Goal: Task Accomplishment & Management: Use online tool/utility

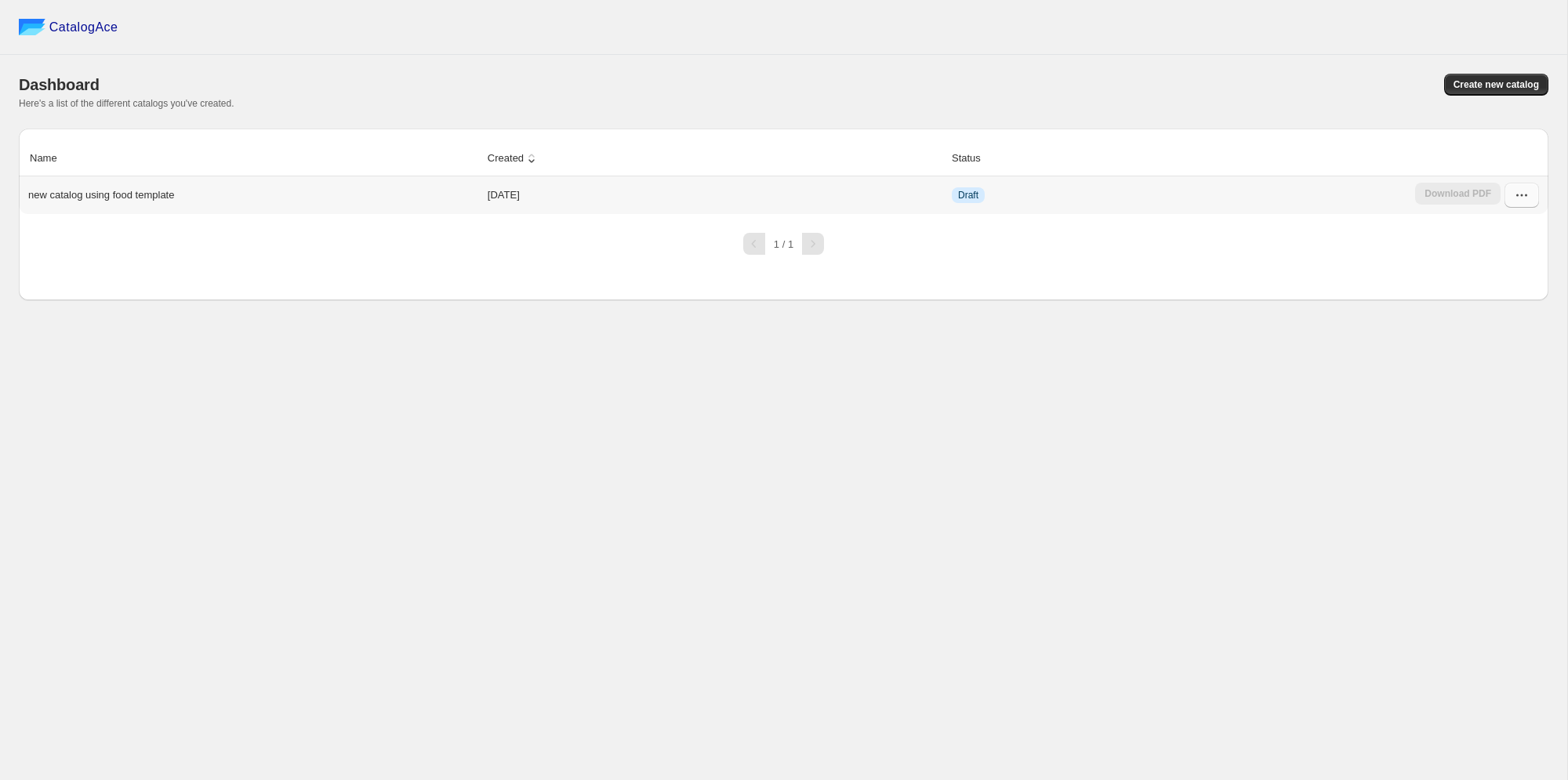
click at [1521, 197] on icon "button" at bounding box center [1521, 195] width 16 height 16
click at [1486, 303] on span "Edit" at bounding box center [1506, 309] width 81 height 16
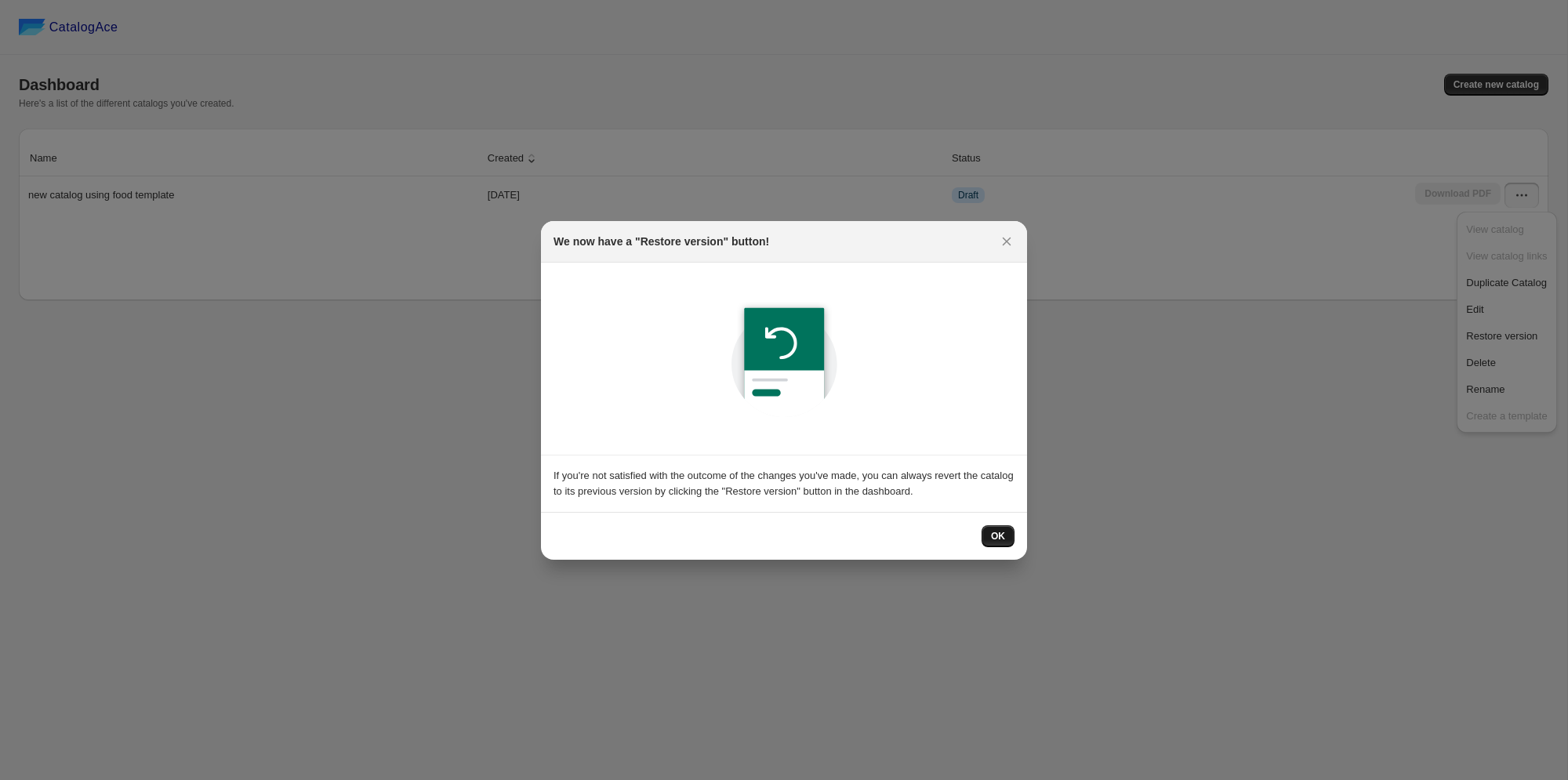
click at [993, 539] on span "OK" at bounding box center [998, 536] width 14 height 13
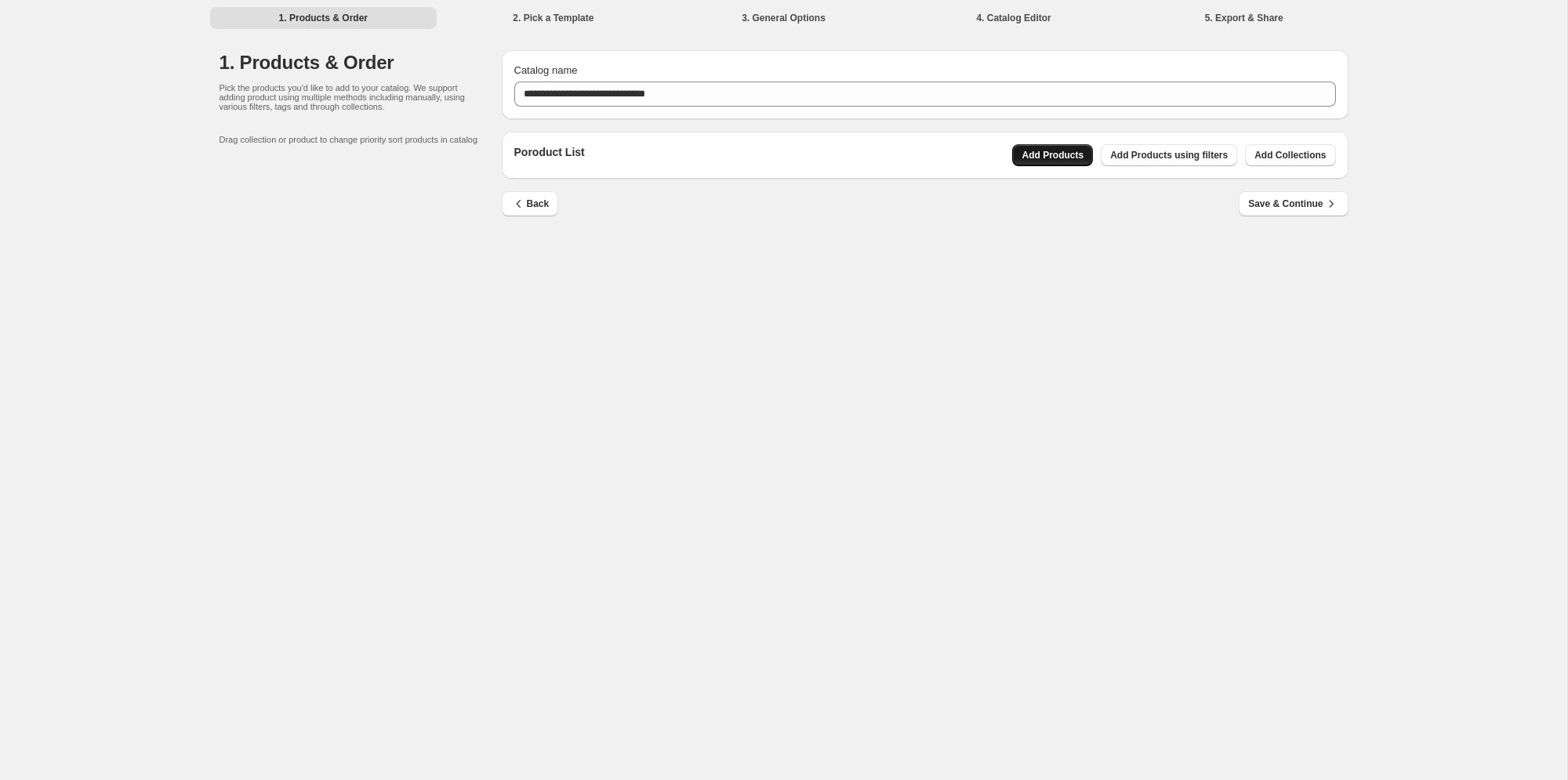
click at [1074, 156] on span "Add Products" at bounding box center [1052, 156] width 62 height 13
click at [1175, 157] on span "Add Products using filters" at bounding box center [1168, 156] width 117 height 13
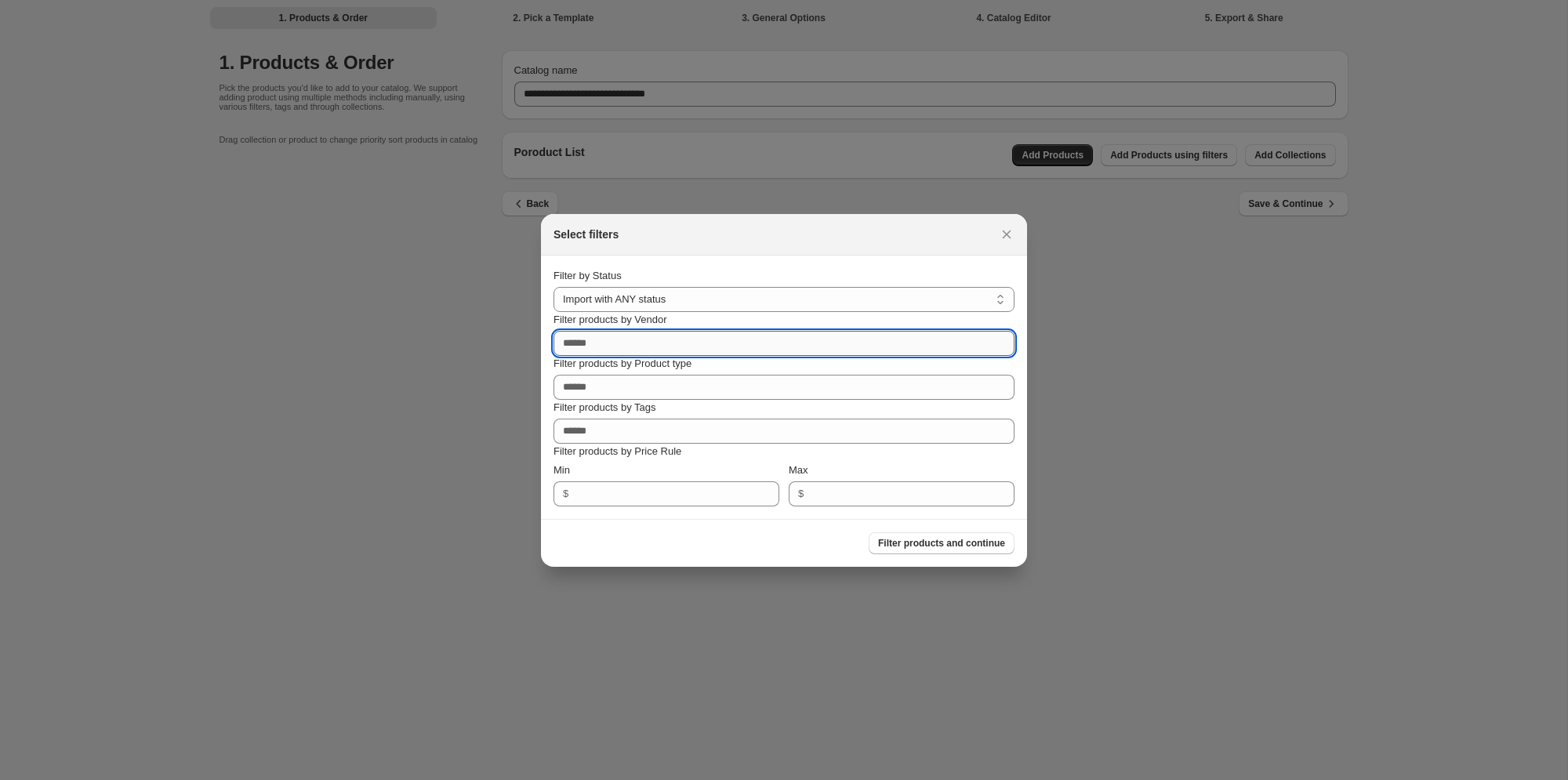
click at [692, 348] on input "Filter products by Vendor" at bounding box center [784, 343] width 461 height 25
click at [653, 438] on div "Special Supplies" at bounding box center [784, 439] width 436 height 22
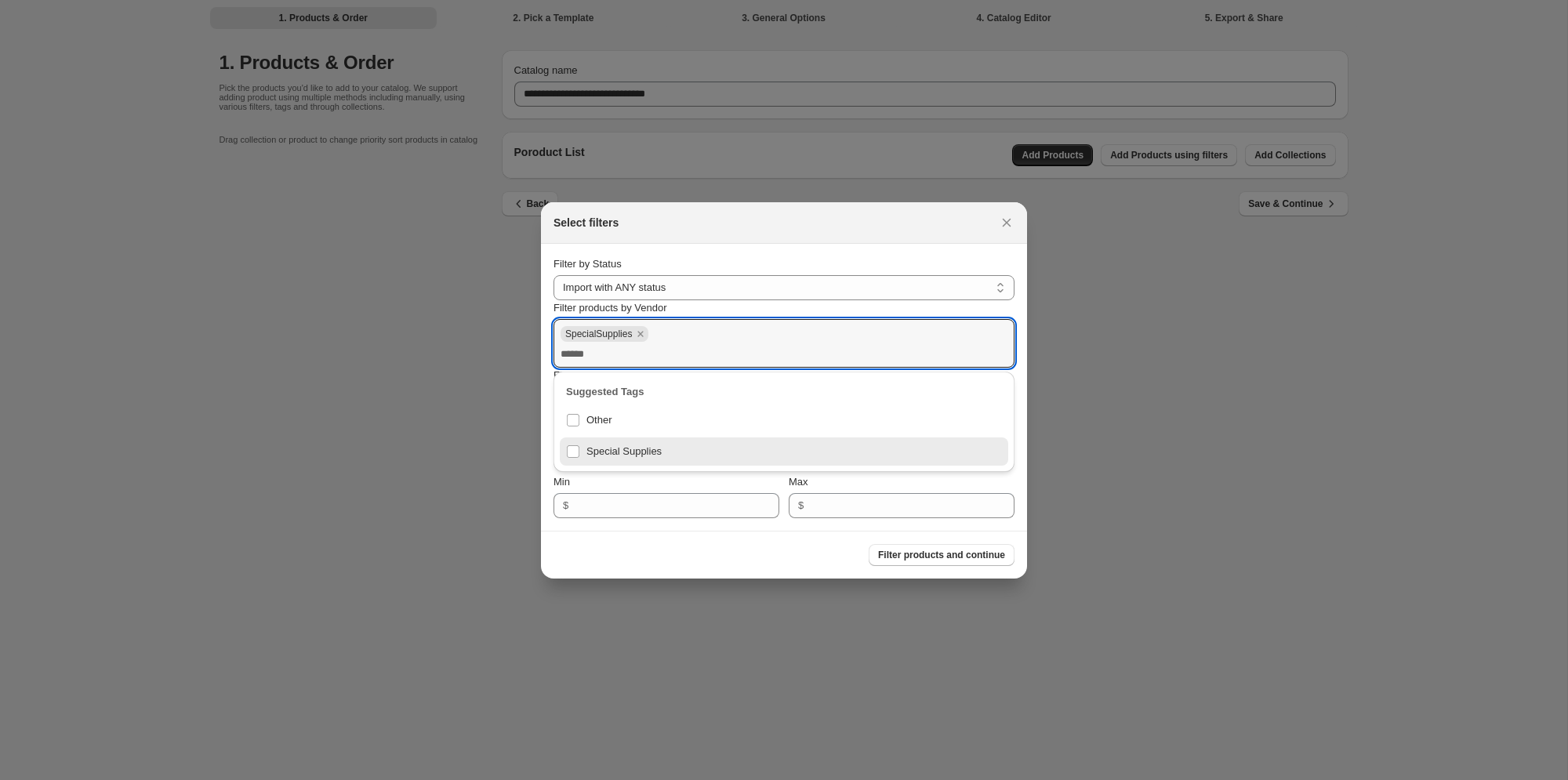
click at [807, 563] on div "Filter products and continue" at bounding box center [777, 548] width 473 height 35
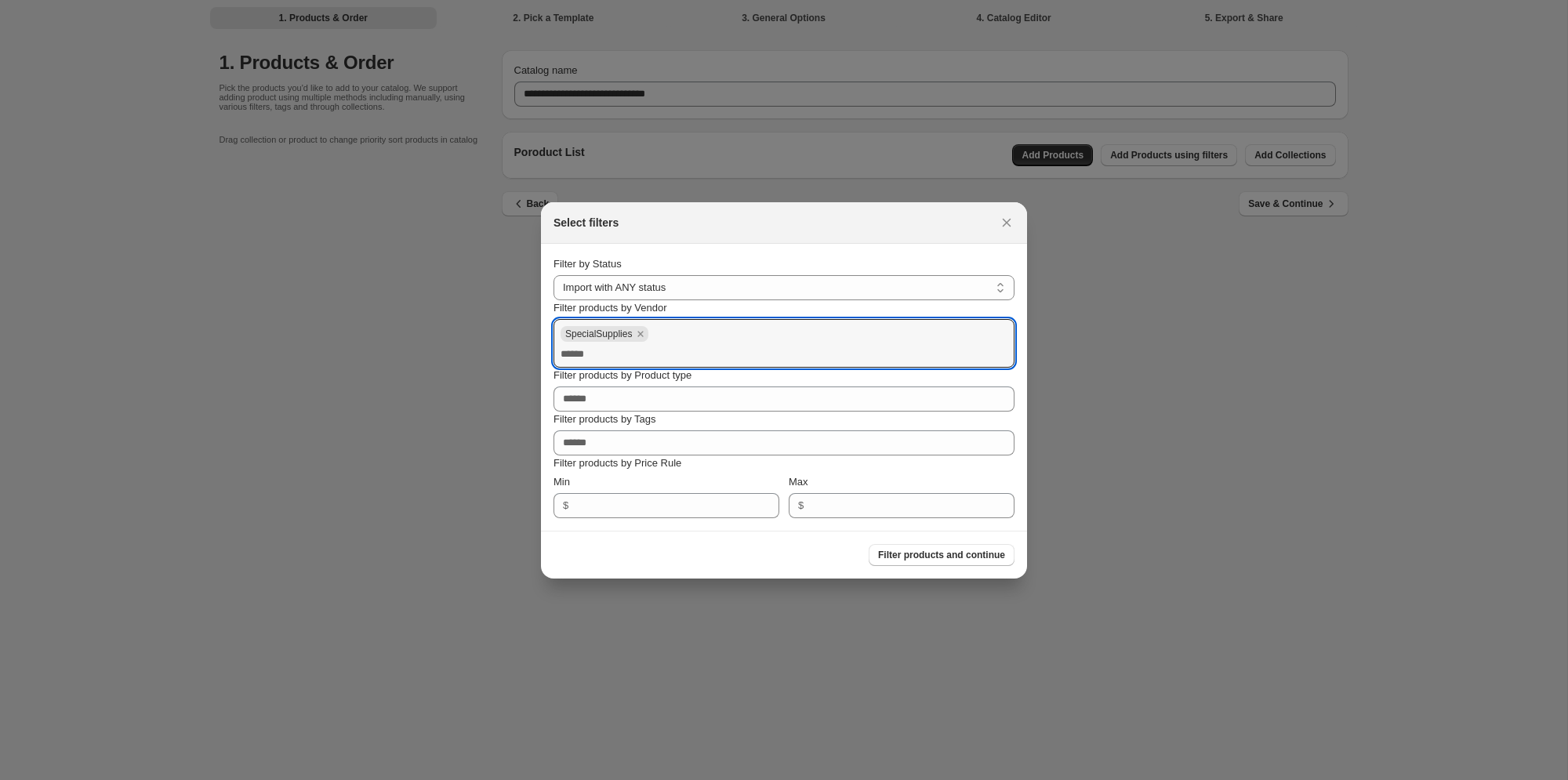
click at [903, 557] on span "Filter products and continue" at bounding box center [942, 555] width 127 height 13
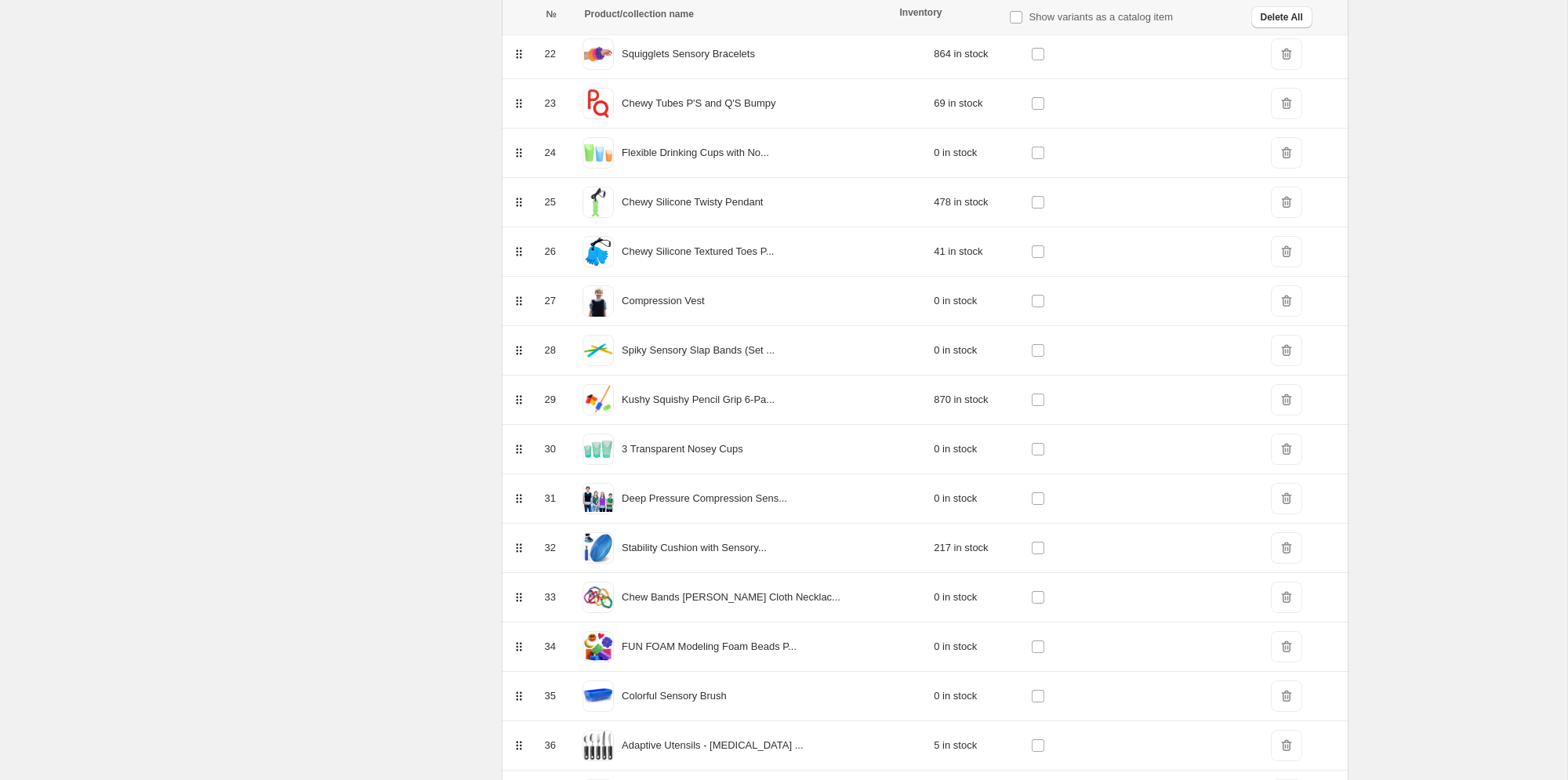
scroll to position [1326, 0]
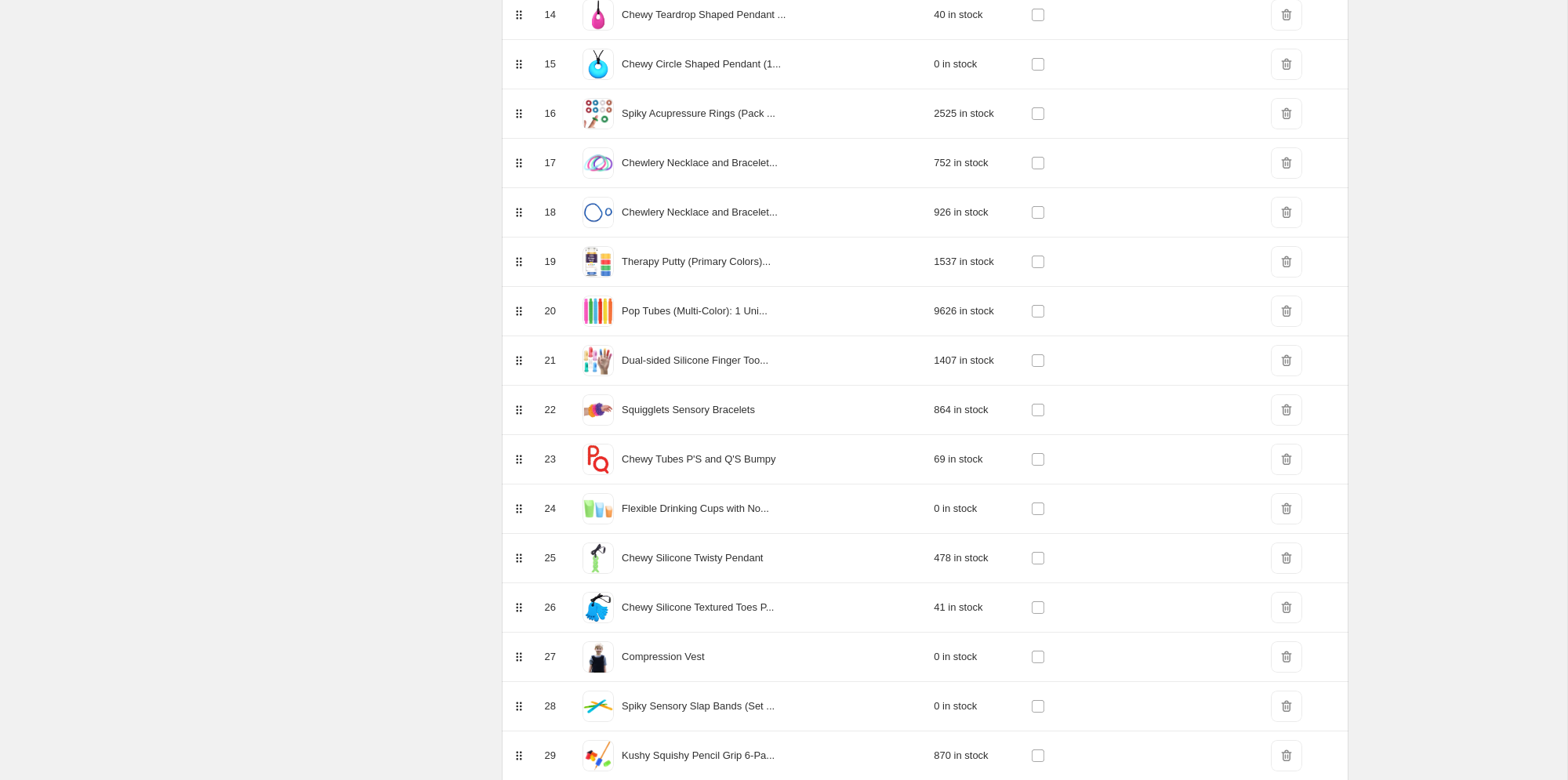
scroll to position [0, 0]
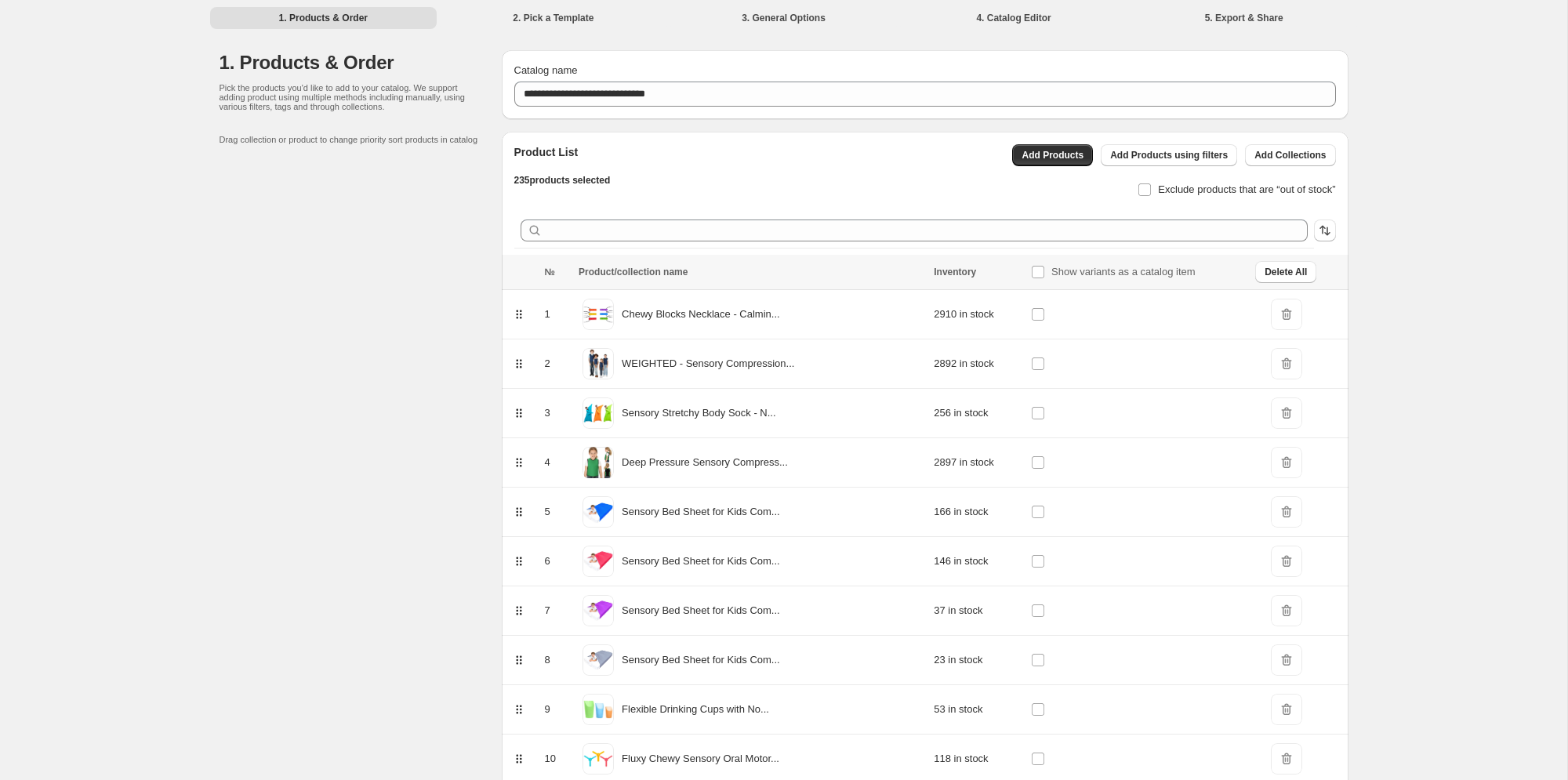
click at [739, 174] on div "Product List 235 products selected Add Products Add Products using filters Add …" at bounding box center [919, 165] width 835 height 69
click at [1054, 194] on div "Exclude products that are “out of stock”" at bounding box center [1166, 183] width 335 height 35
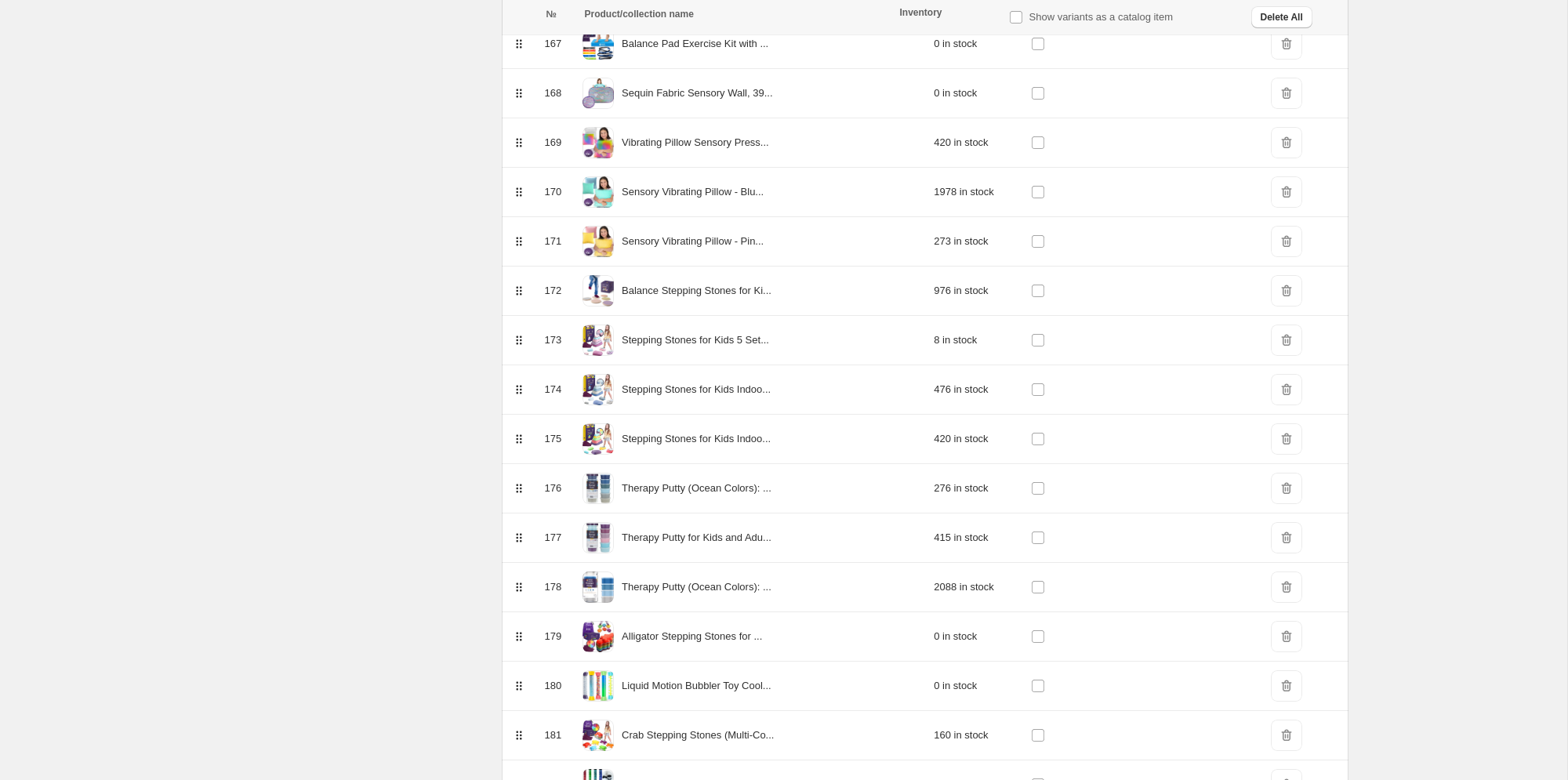
scroll to position [11179, 0]
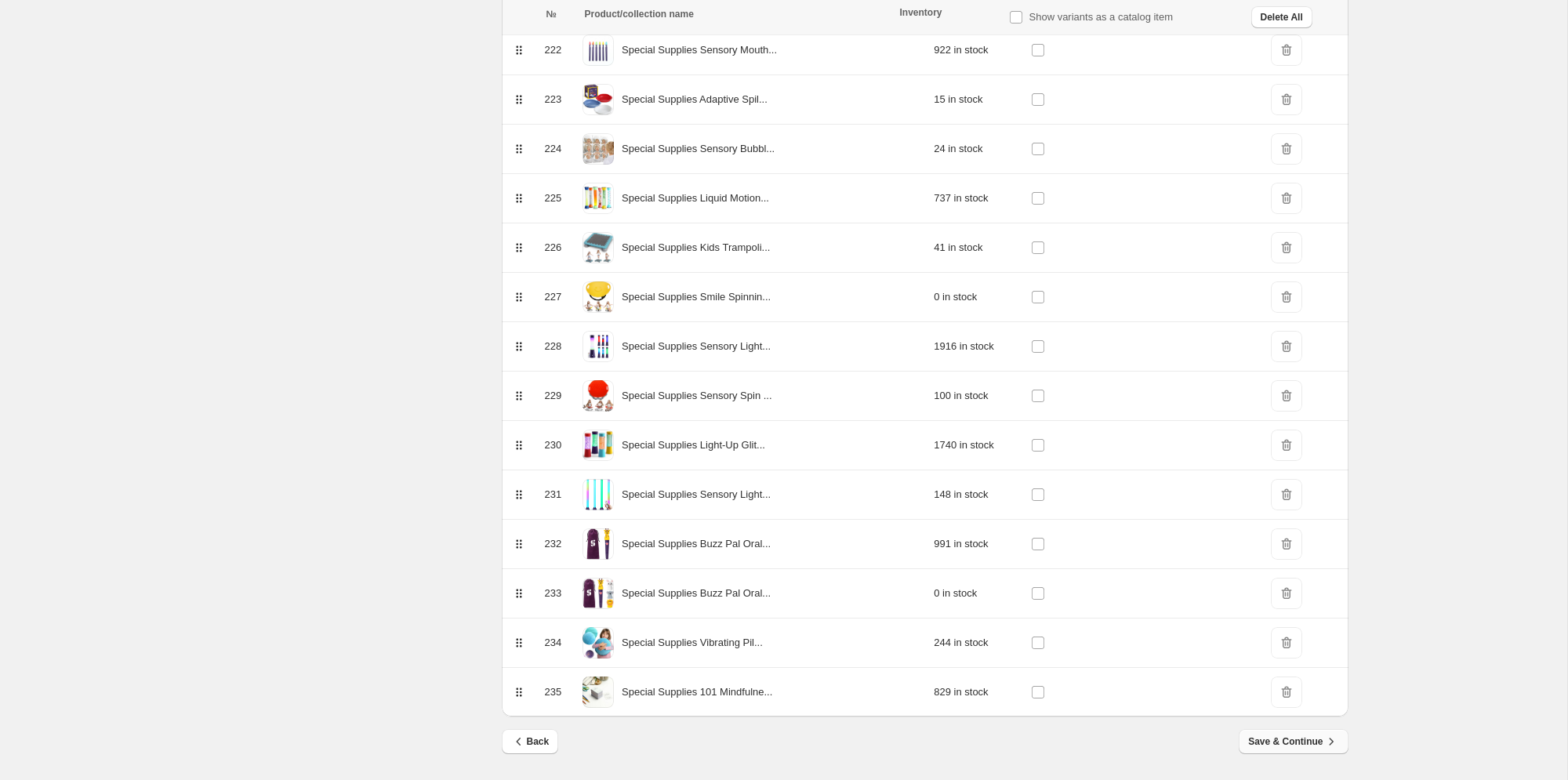
click at [1306, 742] on span "Save & Continue" at bounding box center [1293, 742] width 90 height 16
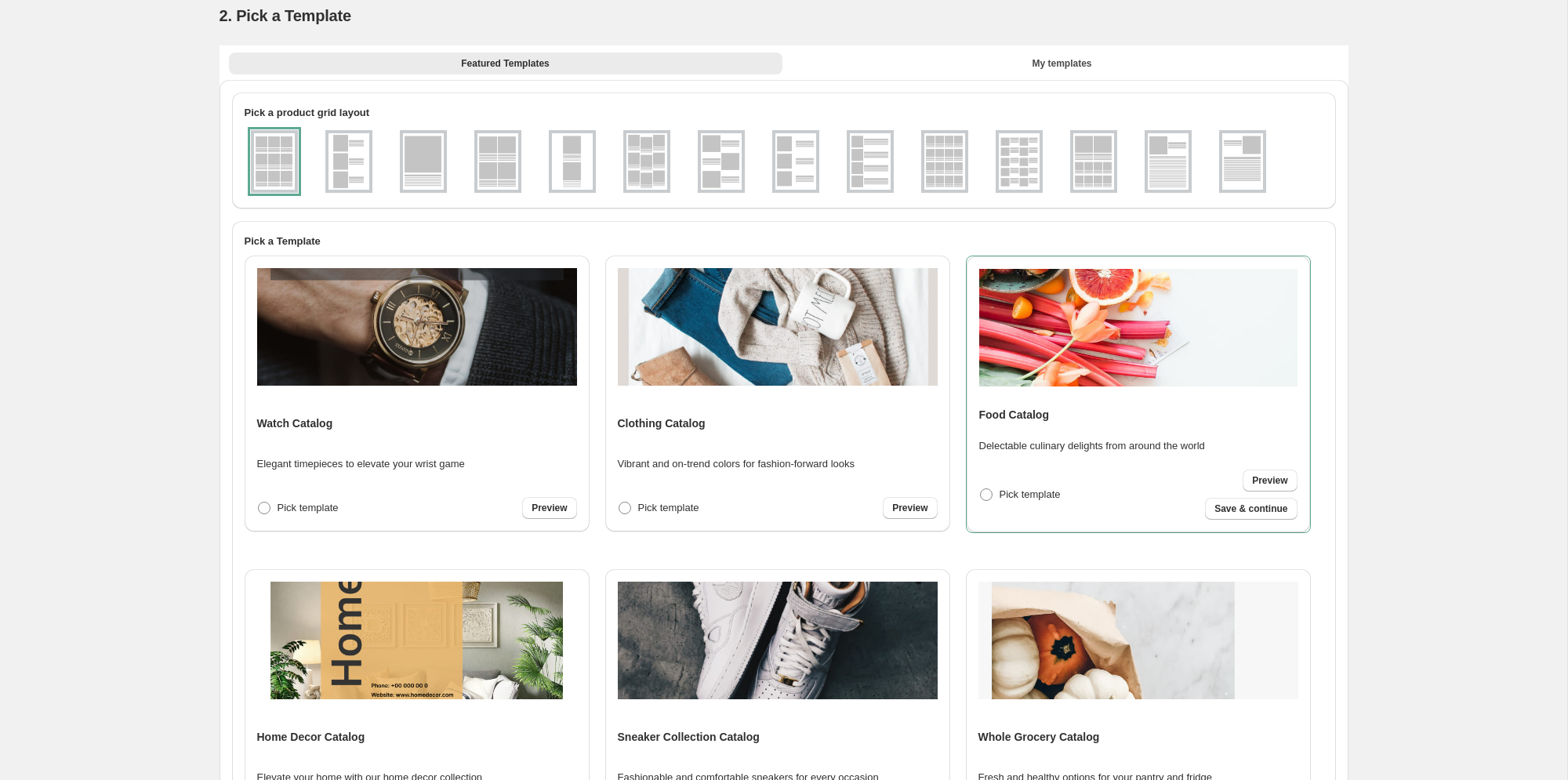
scroll to position [0, 0]
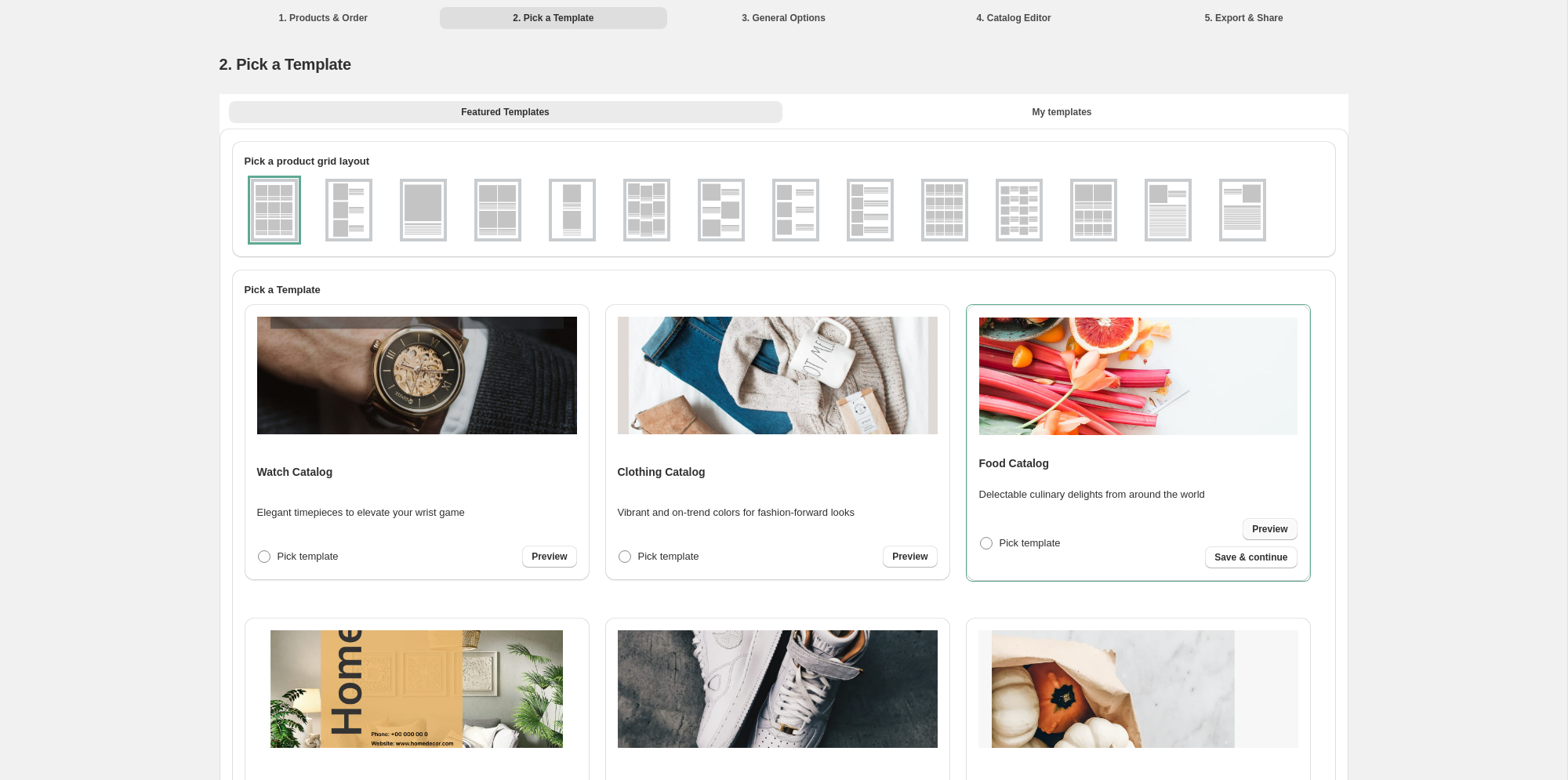
click at [1271, 528] on span "Preview" at bounding box center [1269, 530] width 35 height 13
click at [494, 212] on img at bounding box center [498, 209] width 41 height 56
click at [1272, 530] on span "Preview" at bounding box center [1269, 530] width 35 height 13
click at [548, 558] on span "Preview" at bounding box center [548, 556] width 35 height 13
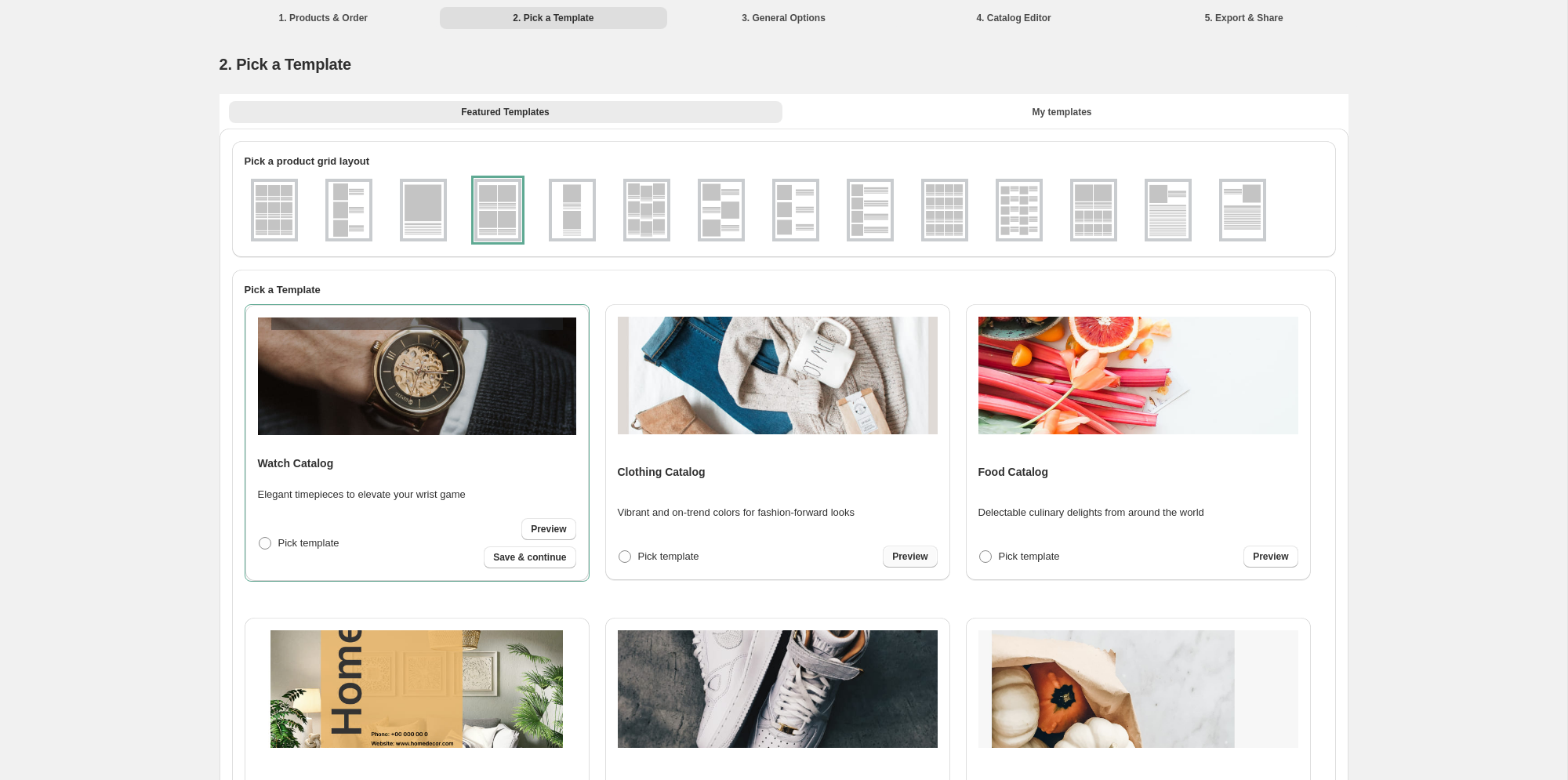
click at [922, 558] on span "Preview" at bounding box center [909, 556] width 35 height 13
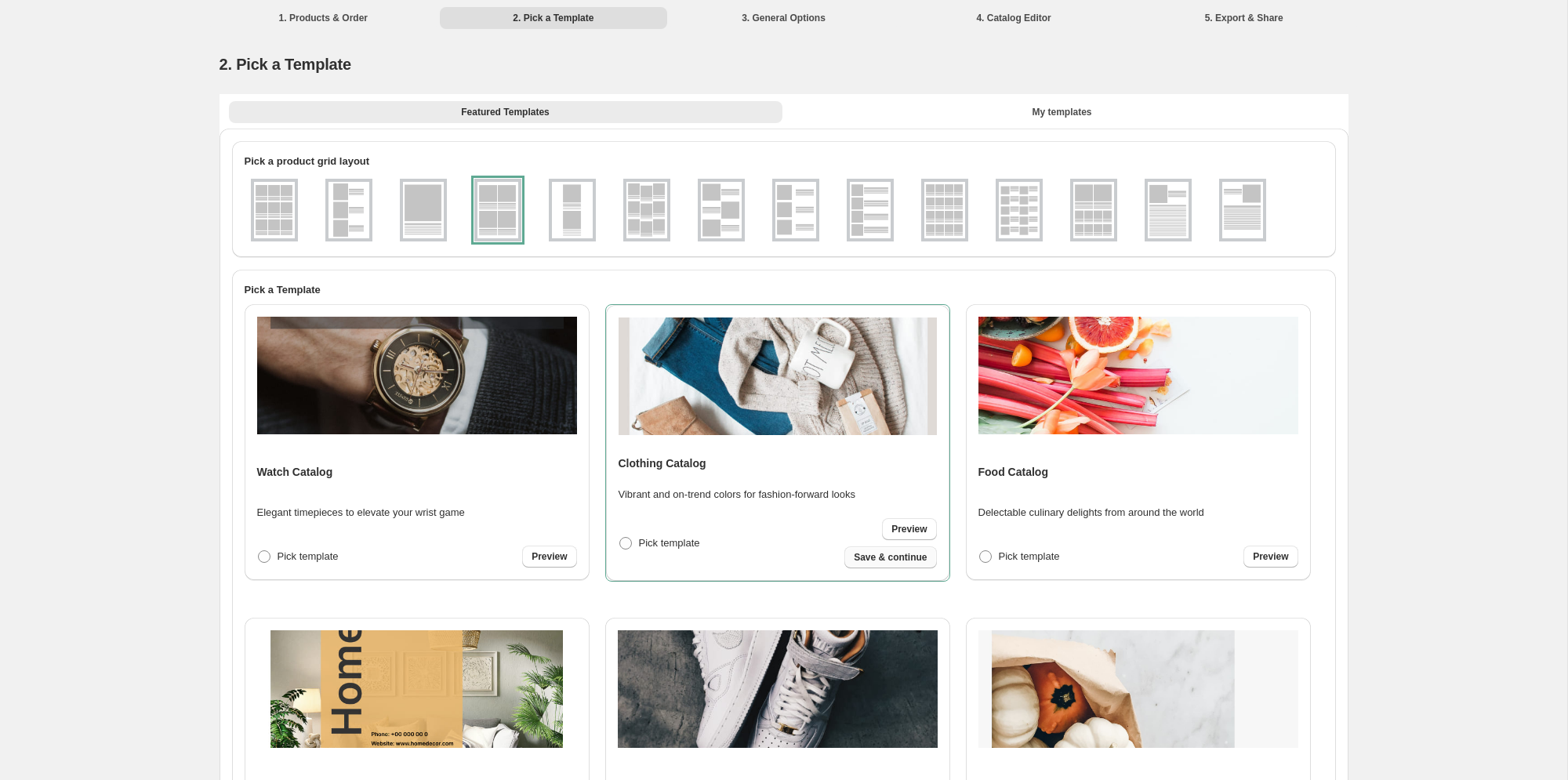
click at [897, 559] on span "Save & continue" at bounding box center [890, 557] width 73 height 13
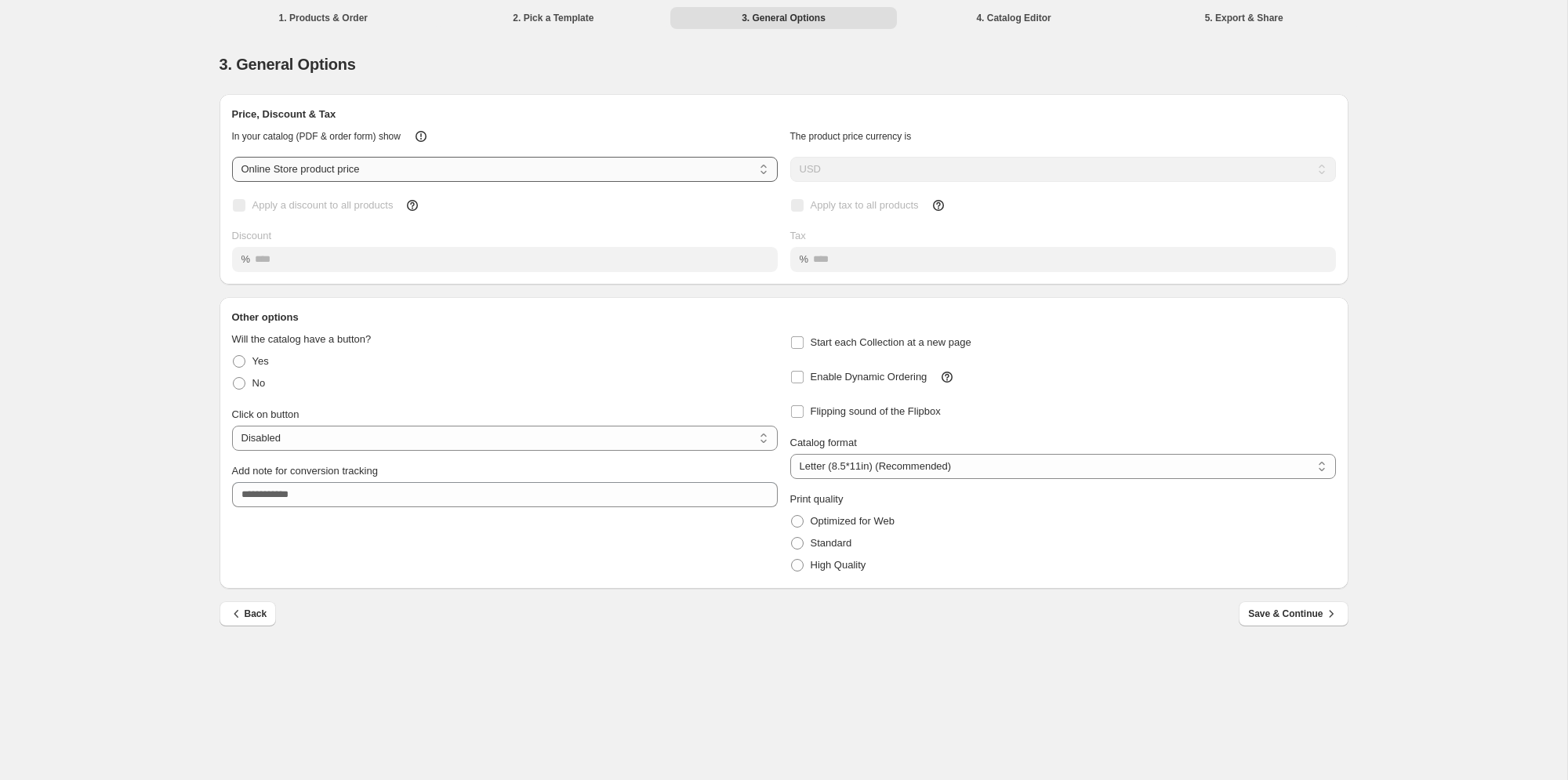
click at [482, 171] on select "**********" at bounding box center [504, 169] width 546 height 25
click at [232, 157] on select "**********" at bounding box center [504, 169] width 546 height 25
click at [432, 174] on select "**********" at bounding box center [504, 169] width 546 height 25
select select "****"
click at [232, 157] on select "**********" at bounding box center [504, 169] width 546 height 25
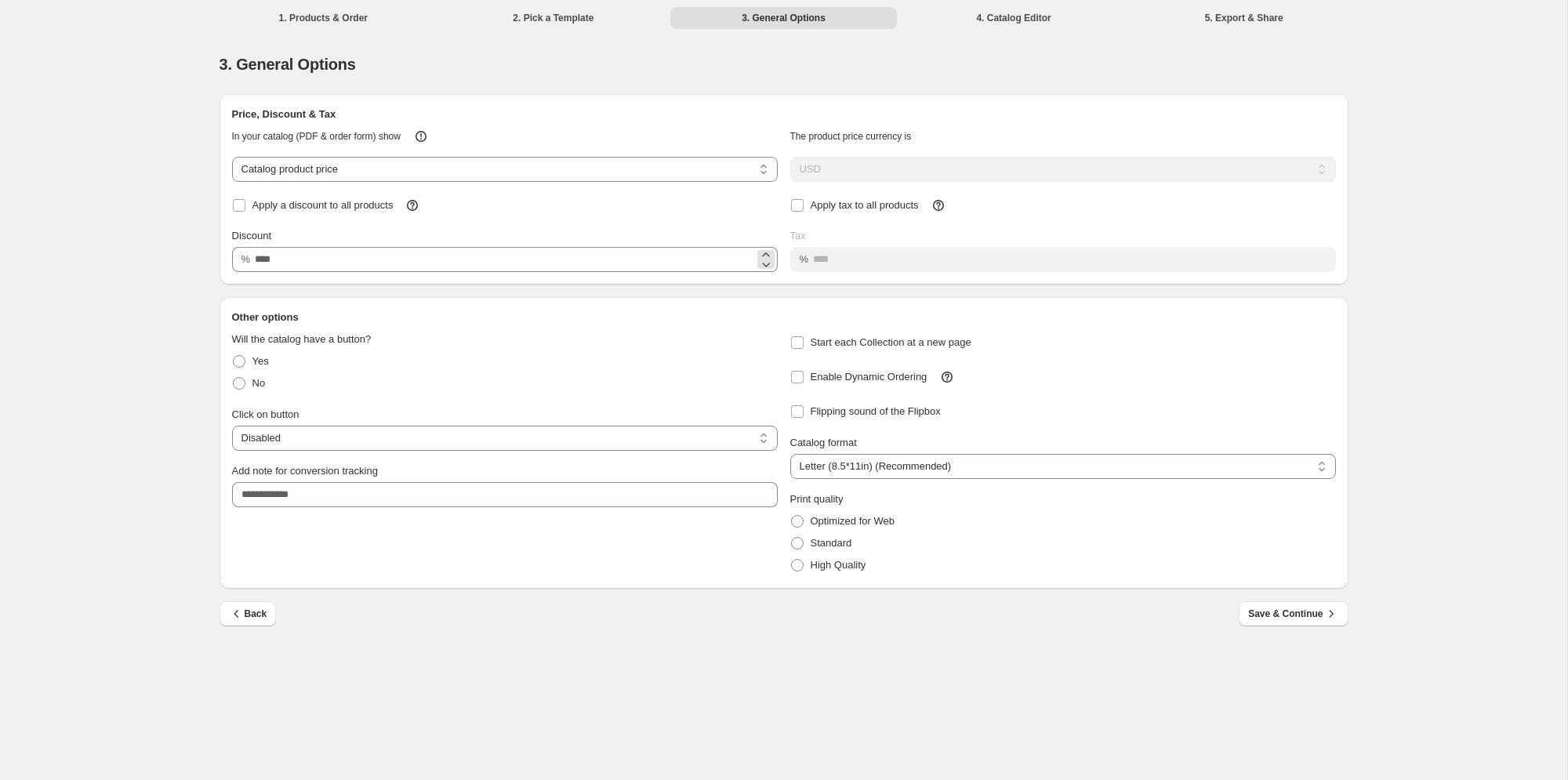
click at [253, 262] on div "%" at bounding box center [504, 259] width 546 height 25
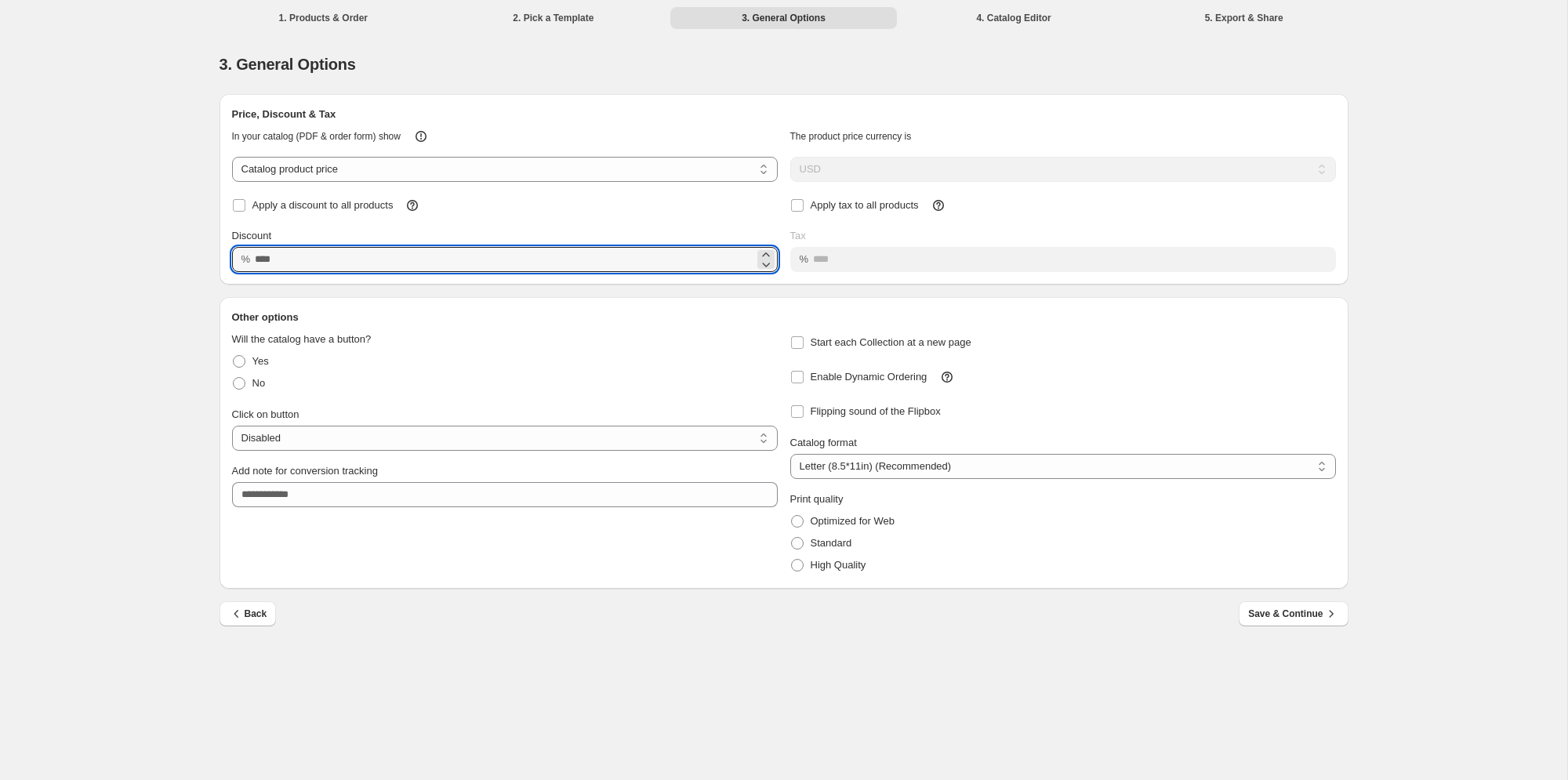
click at [253, 257] on div "% *****" at bounding box center [504, 259] width 546 height 25
type input "*****"
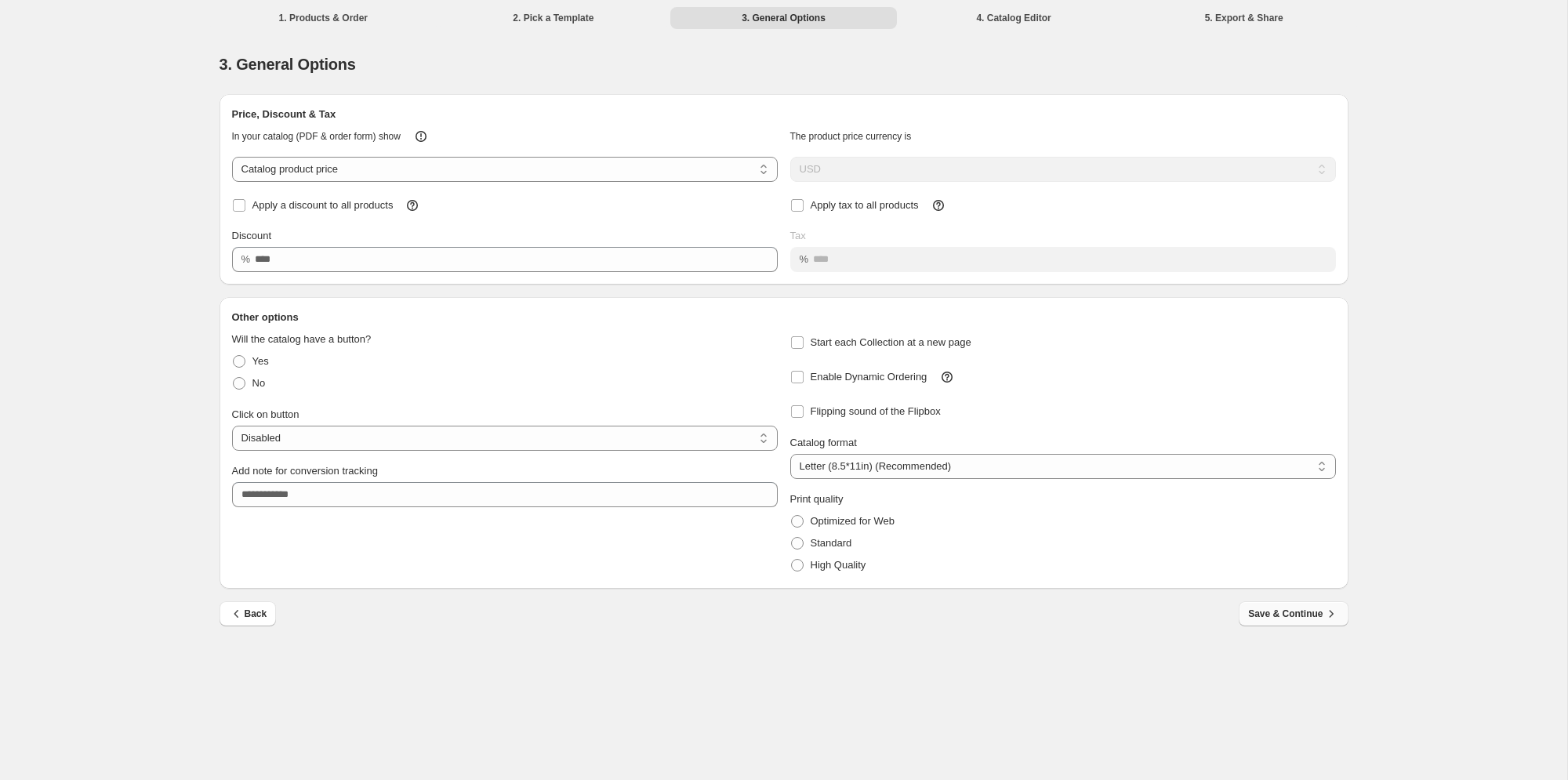
click at [1293, 606] on span "Save & Continue" at bounding box center [1293, 614] width 90 height 16
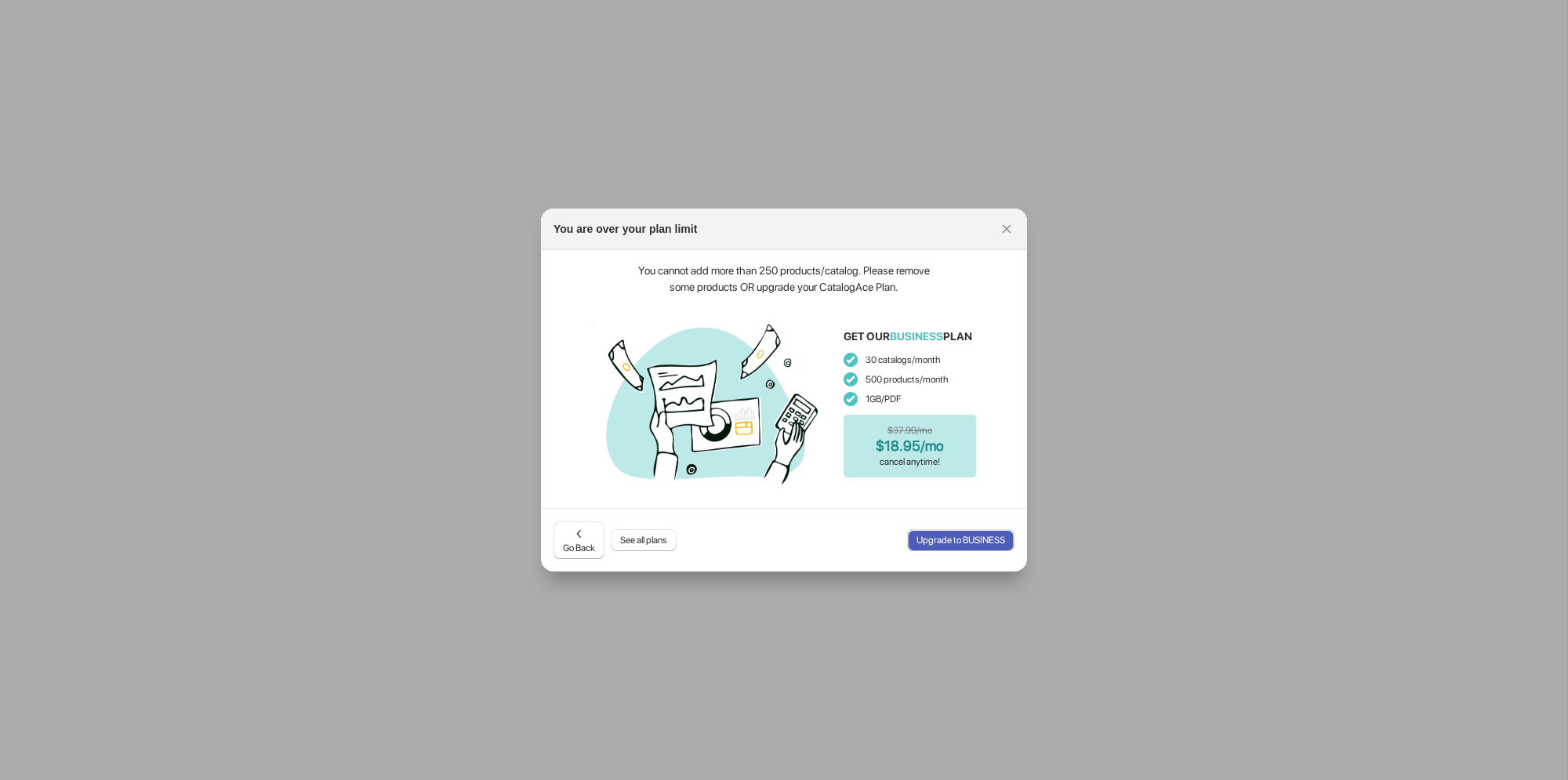
click at [644, 538] on span "See all plans" at bounding box center [643, 540] width 47 height 13
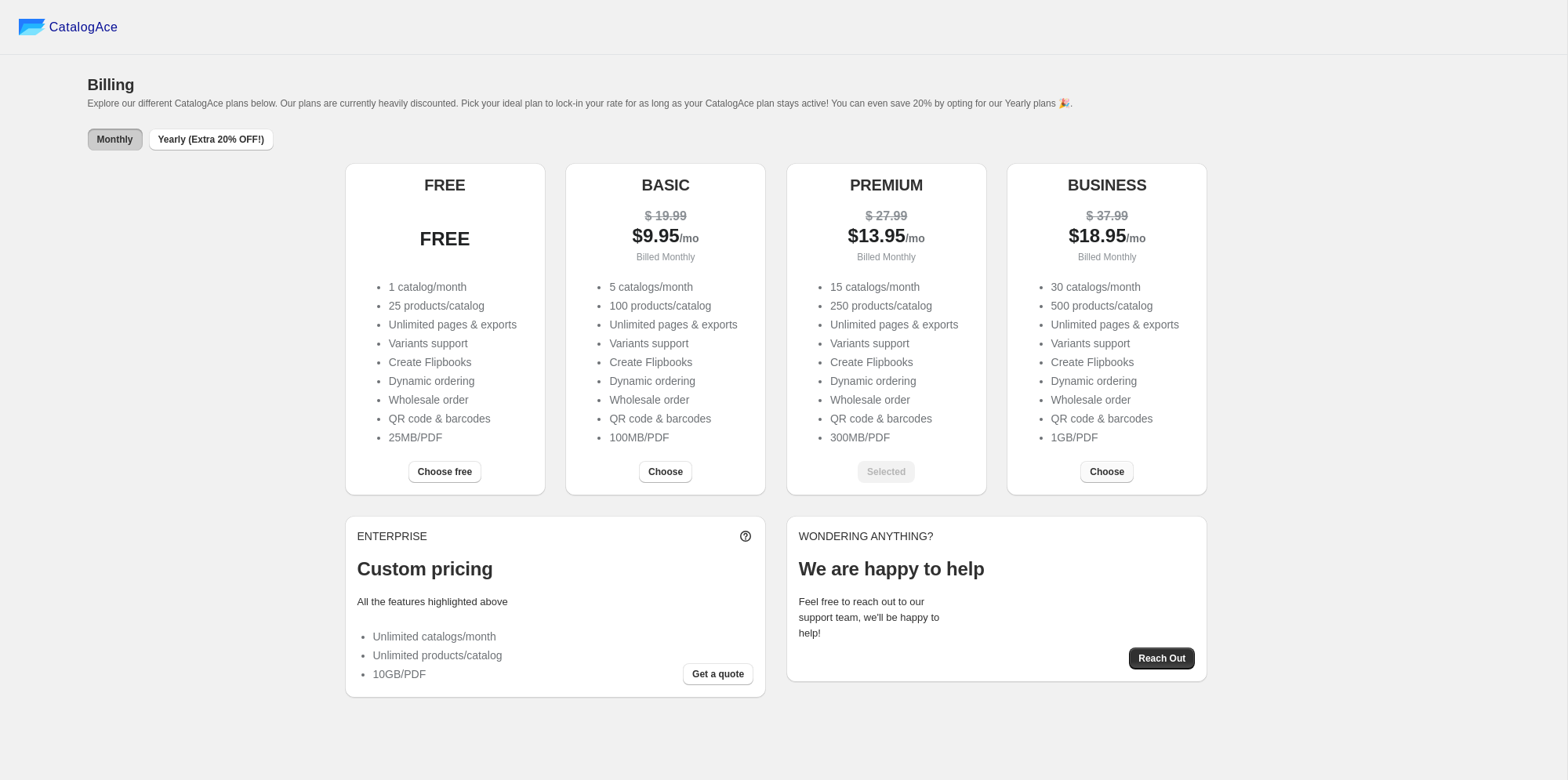
click at [1111, 477] on span "Choose" at bounding box center [1106, 472] width 35 height 13
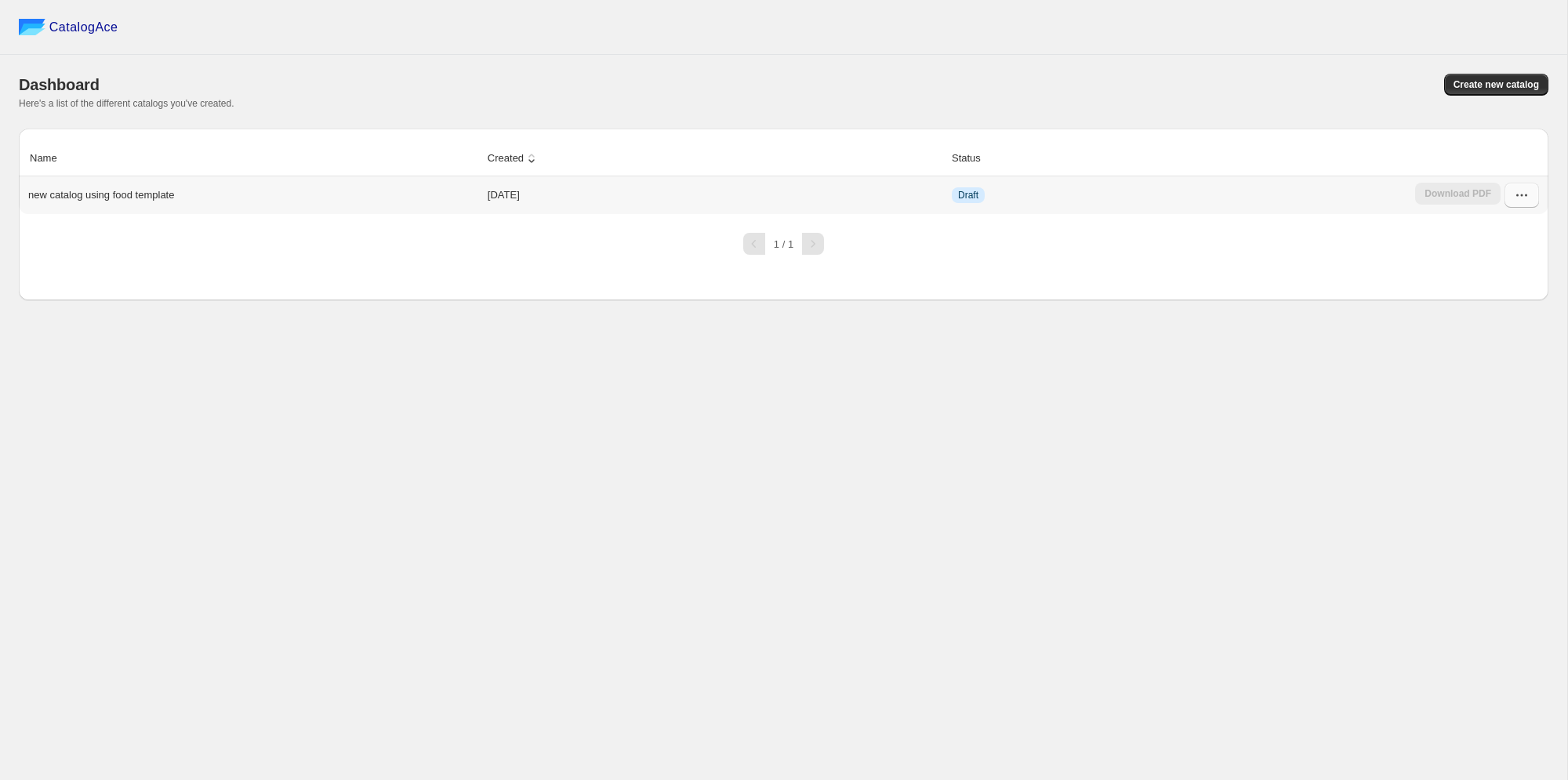
click at [1522, 194] on icon "button" at bounding box center [1521, 195] width 16 height 16
click at [1492, 306] on span "Edit" at bounding box center [1506, 309] width 81 height 16
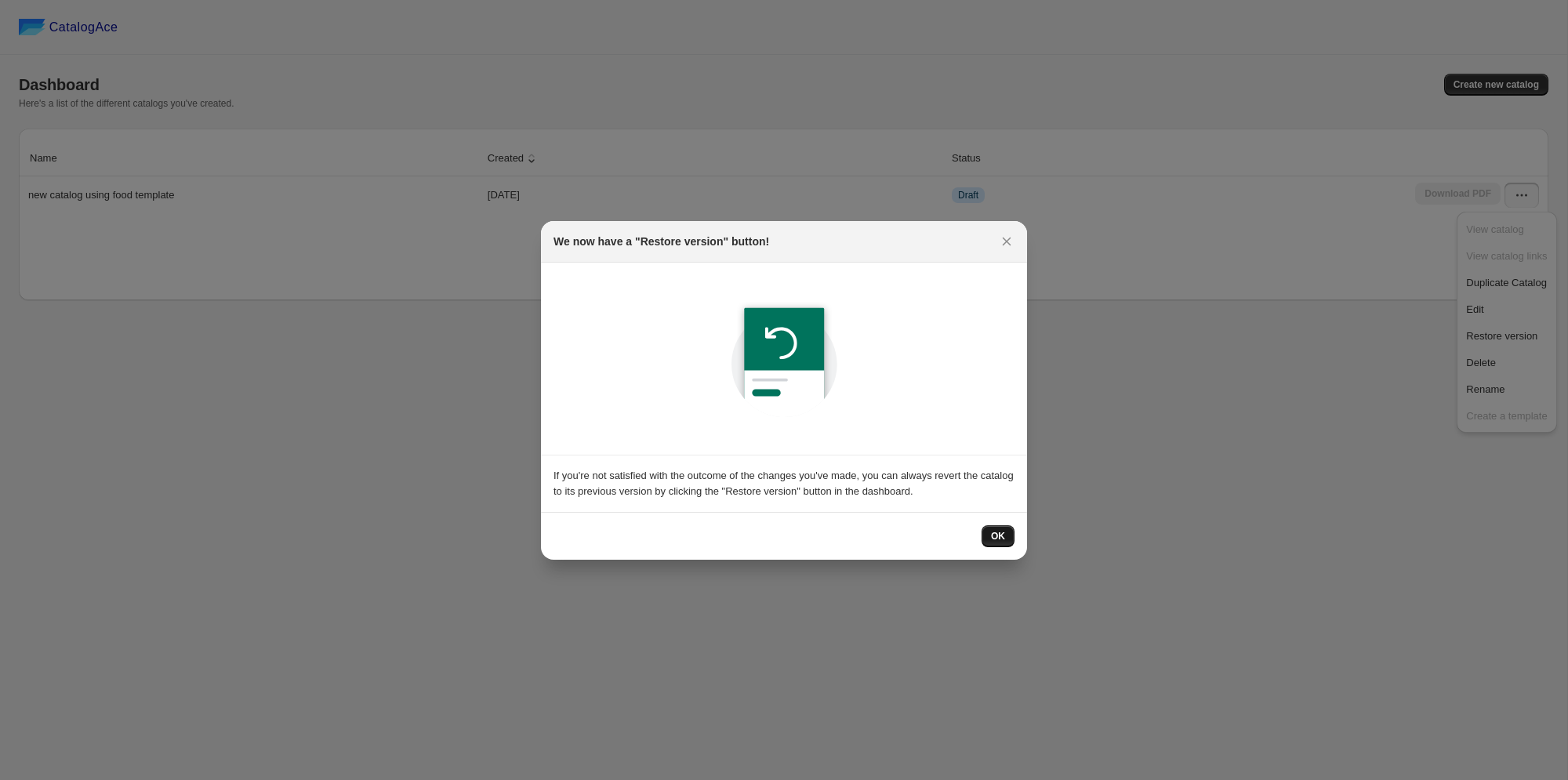
click at [1001, 537] on span "OK" at bounding box center [998, 536] width 14 height 13
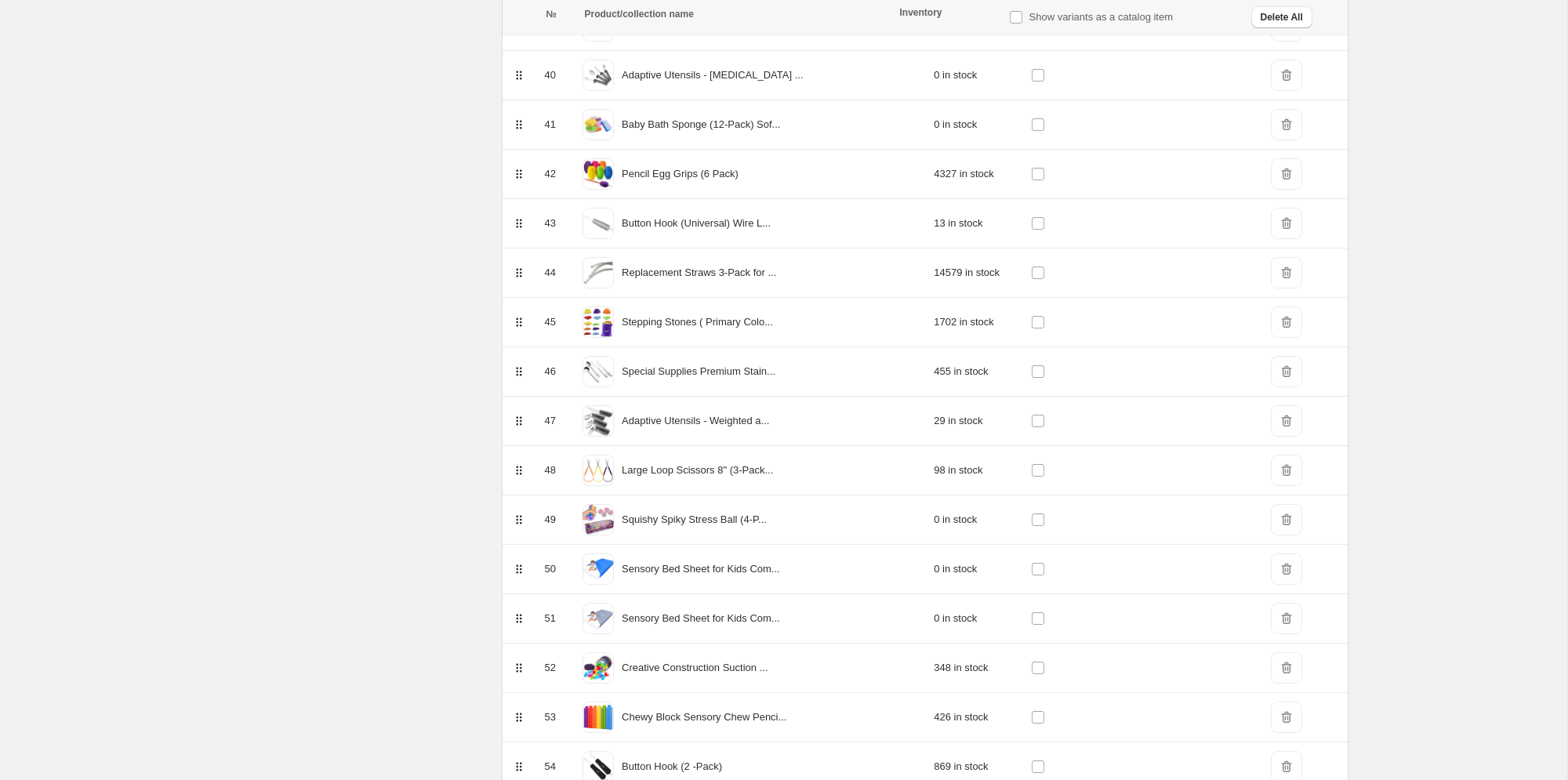
scroll to position [11179, 0]
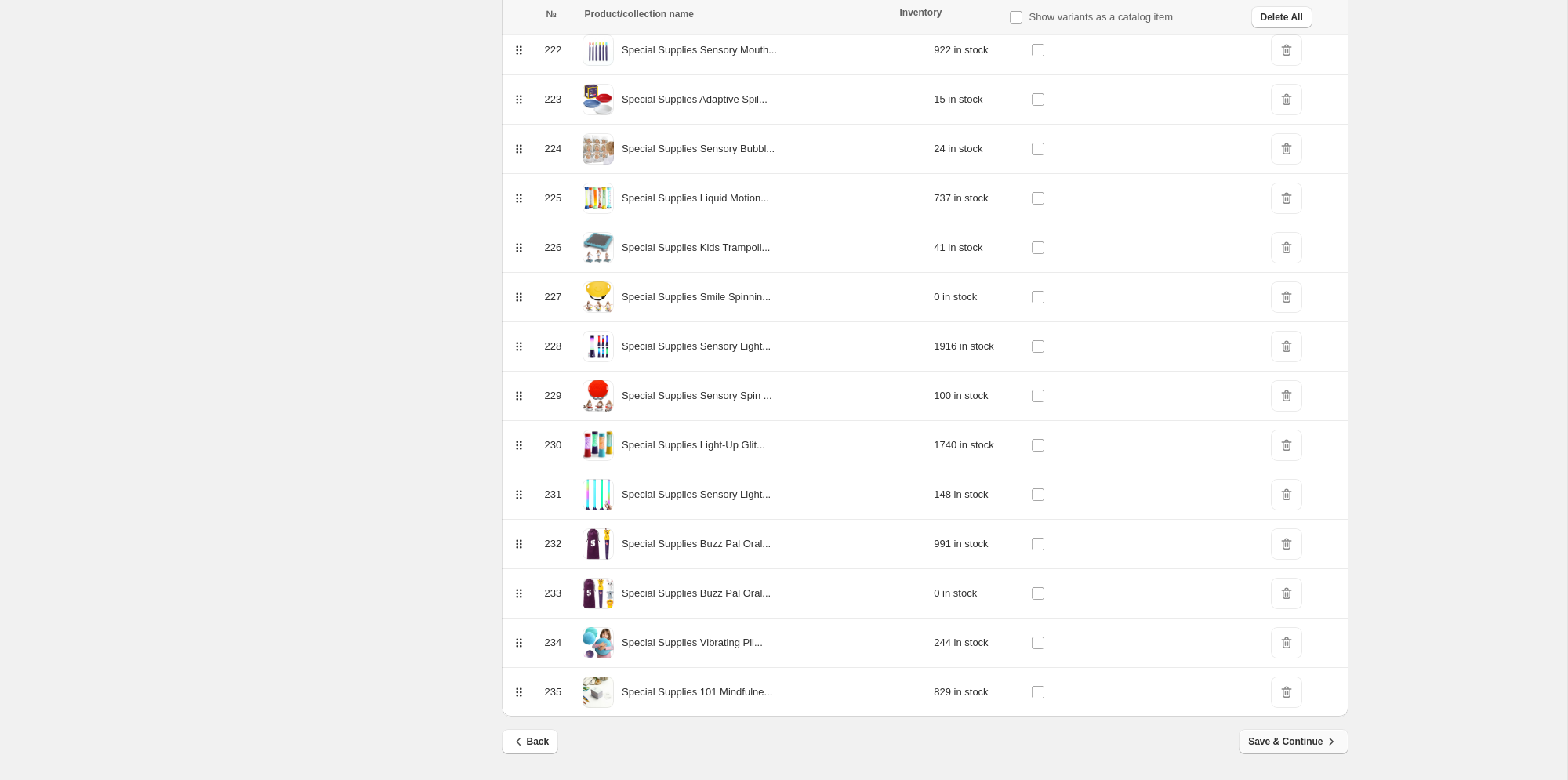
click at [1283, 744] on span "Save & Continue" at bounding box center [1293, 742] width 90 height 16
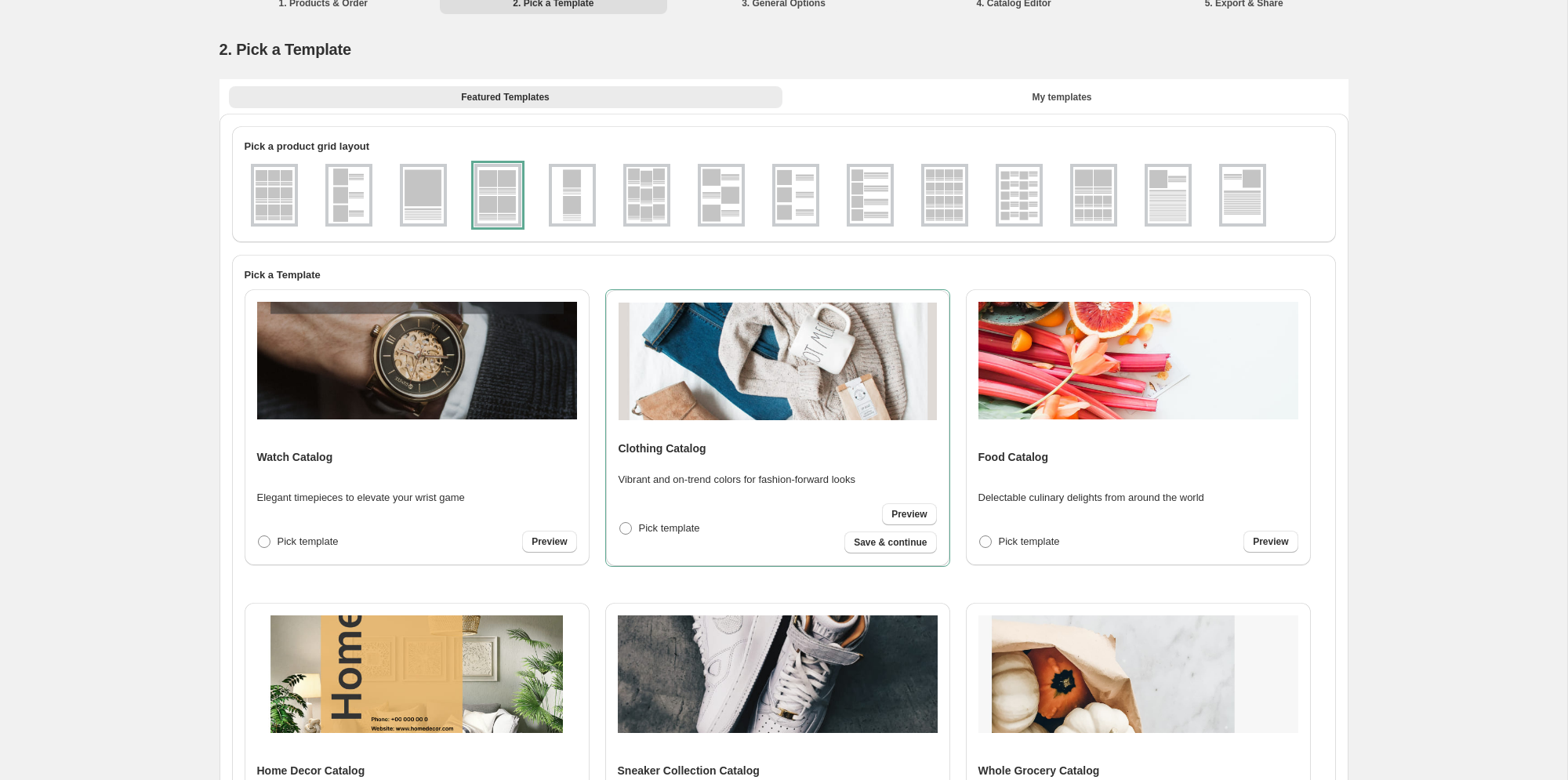
scroll to position [0, 0]
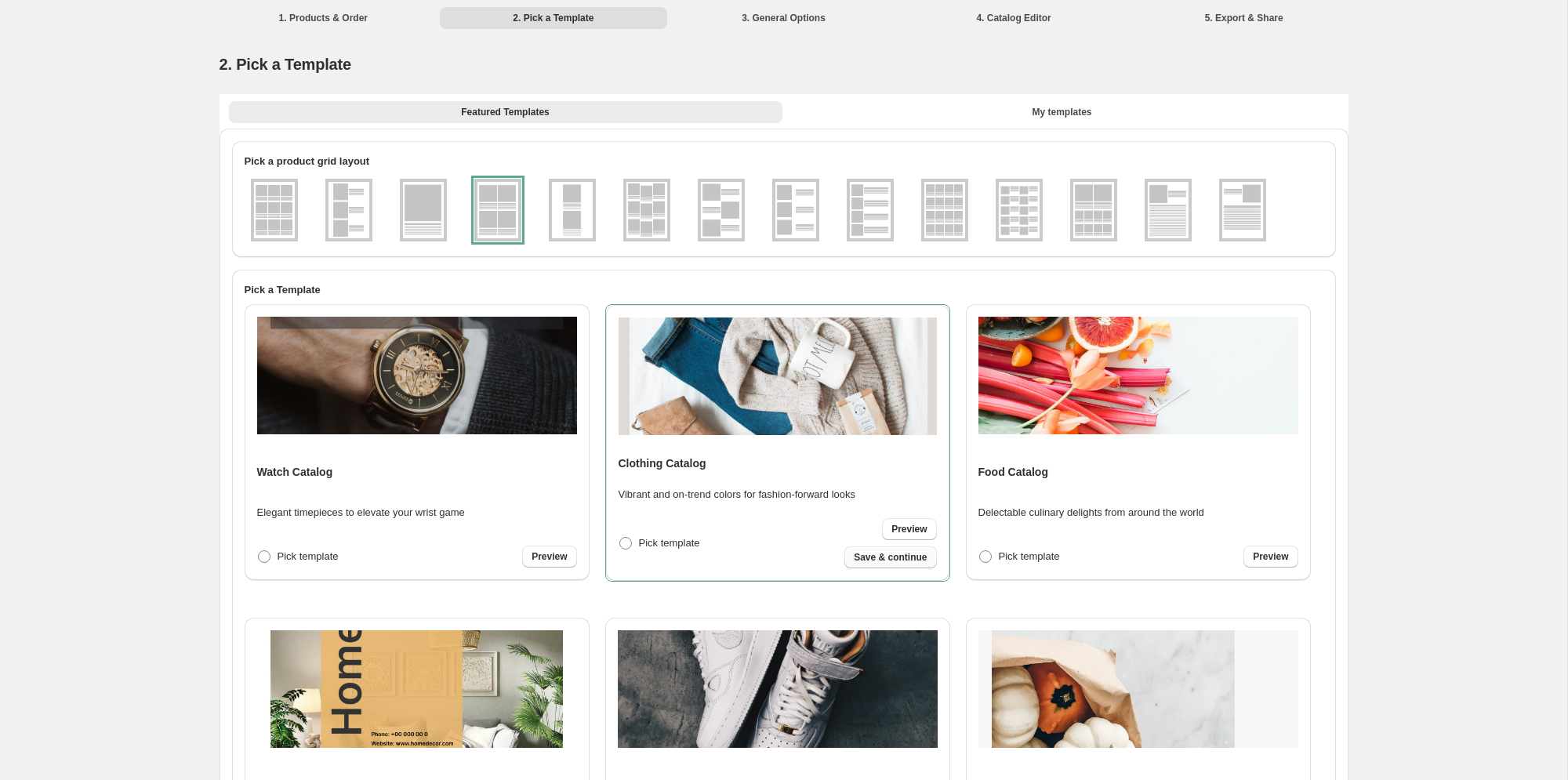
click at [901, 564] on button "Save & continue" at bounding box center [890, 557] width 92 height 22
select select "****"
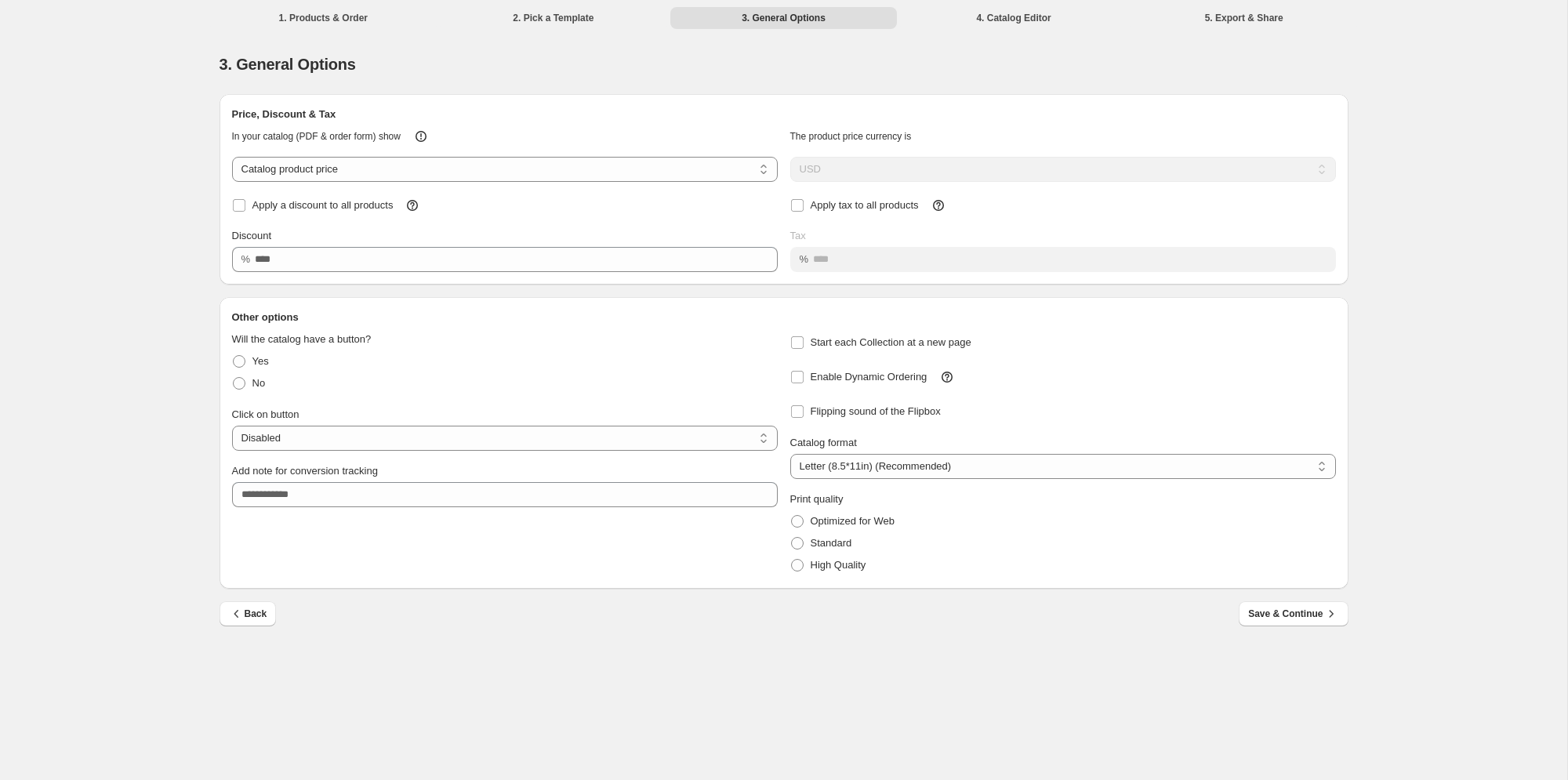
click at [1283, 608] on span "Save & Continue" at bounding box center [1293, 614] width 90 height 16
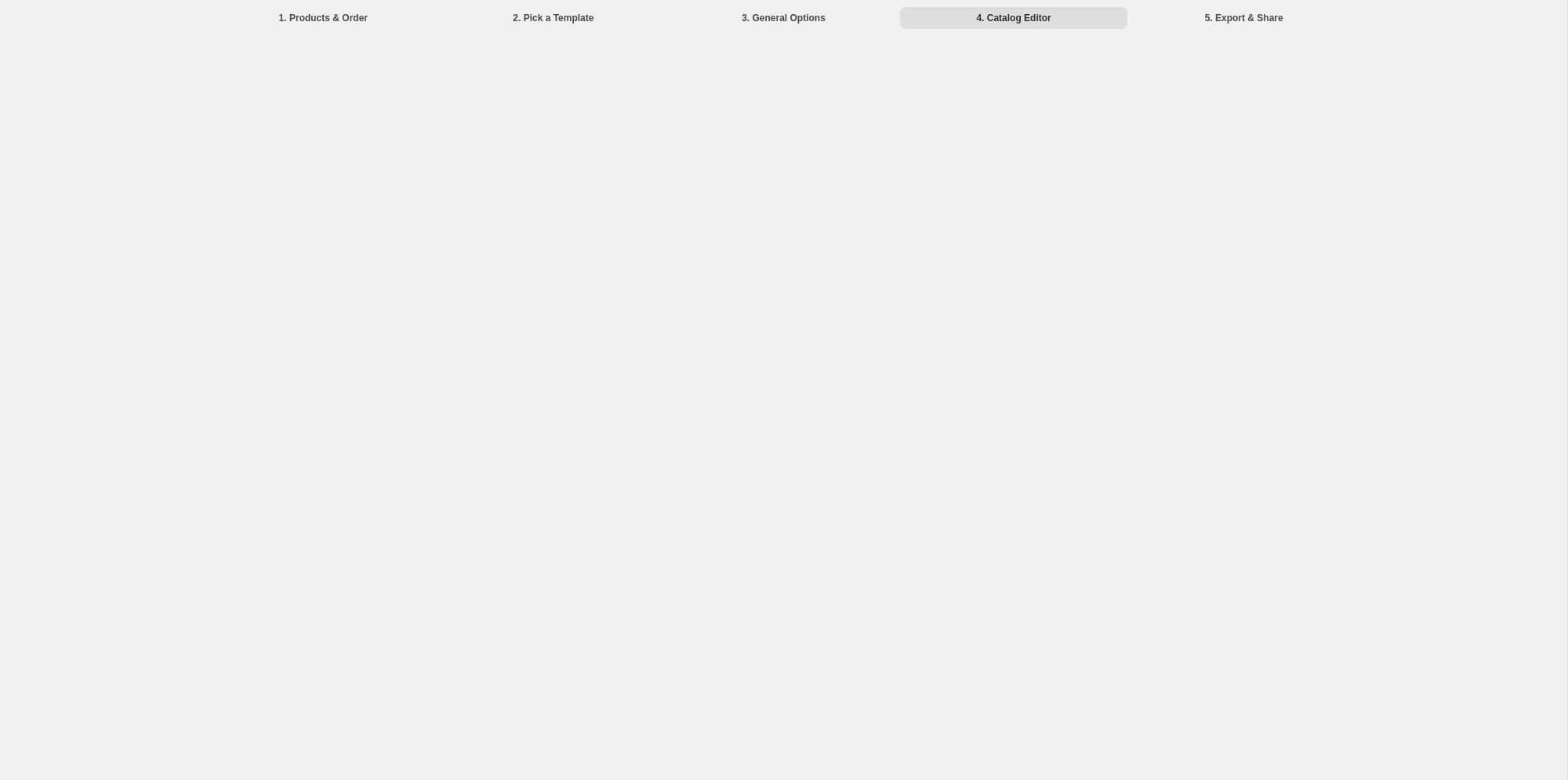
click at [1247, 98] on div "1. Products & Order 2. Pick a Template 3. General Options 4. Catalog Editor 5. …" at bounding box center [784, 390] width 1567 height 780
click at [777, 17] on li "3. General Options" at bounding box center [784, 17] width 227 height 22
click at [1261, 21] on li "5. Export & Share" at bounding box center [1244, 17] width 227 height 22
drag, startPoint x: 556, startPoint y: 21, endPoint x: 476, endPoint y: 21, distance: 80.0
click at [556, 22] on li "2. Pick a Template" at bounding box center [554, 17] width 227 height 22
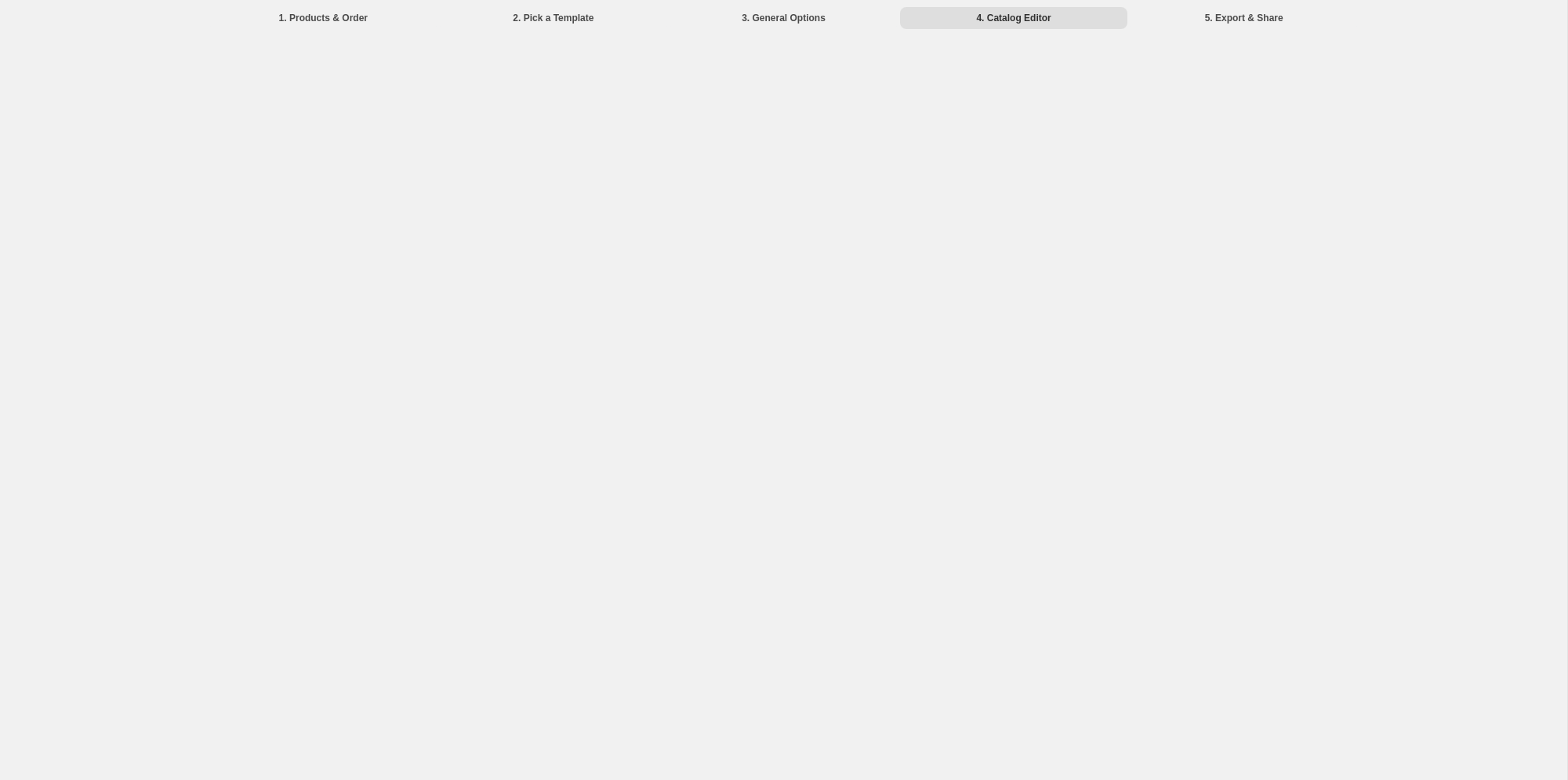
click at [335, 18] on li "1. Products & Order" at bounding box center [324, 17] width 227 height 22
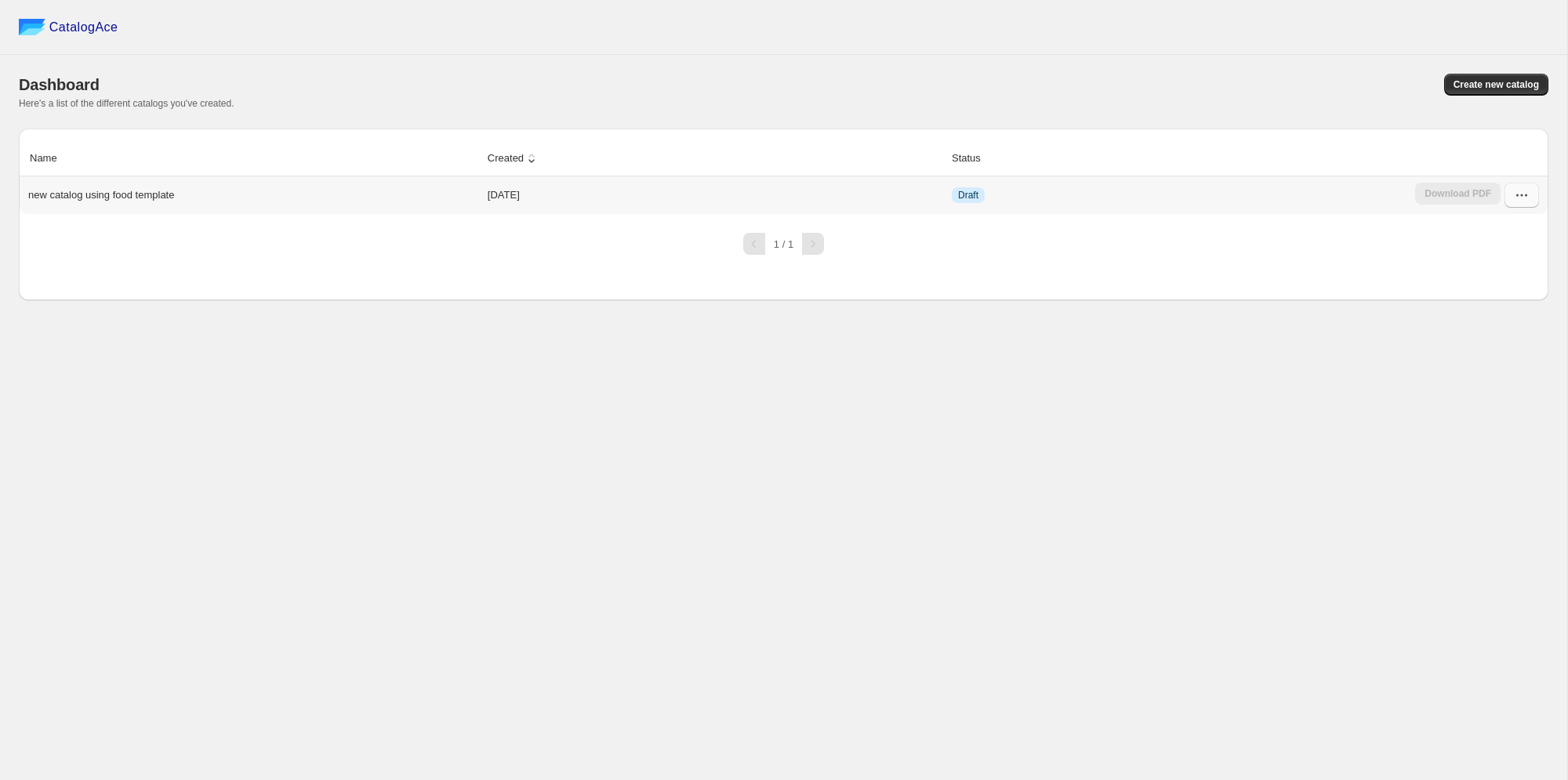
click at [1520, 193] on icon "button" at bounding box center [1521, 195] width 16 height 16
click at [1497, 305] on span "Edit" at bounding box center [1506, 309] width 81 height 16
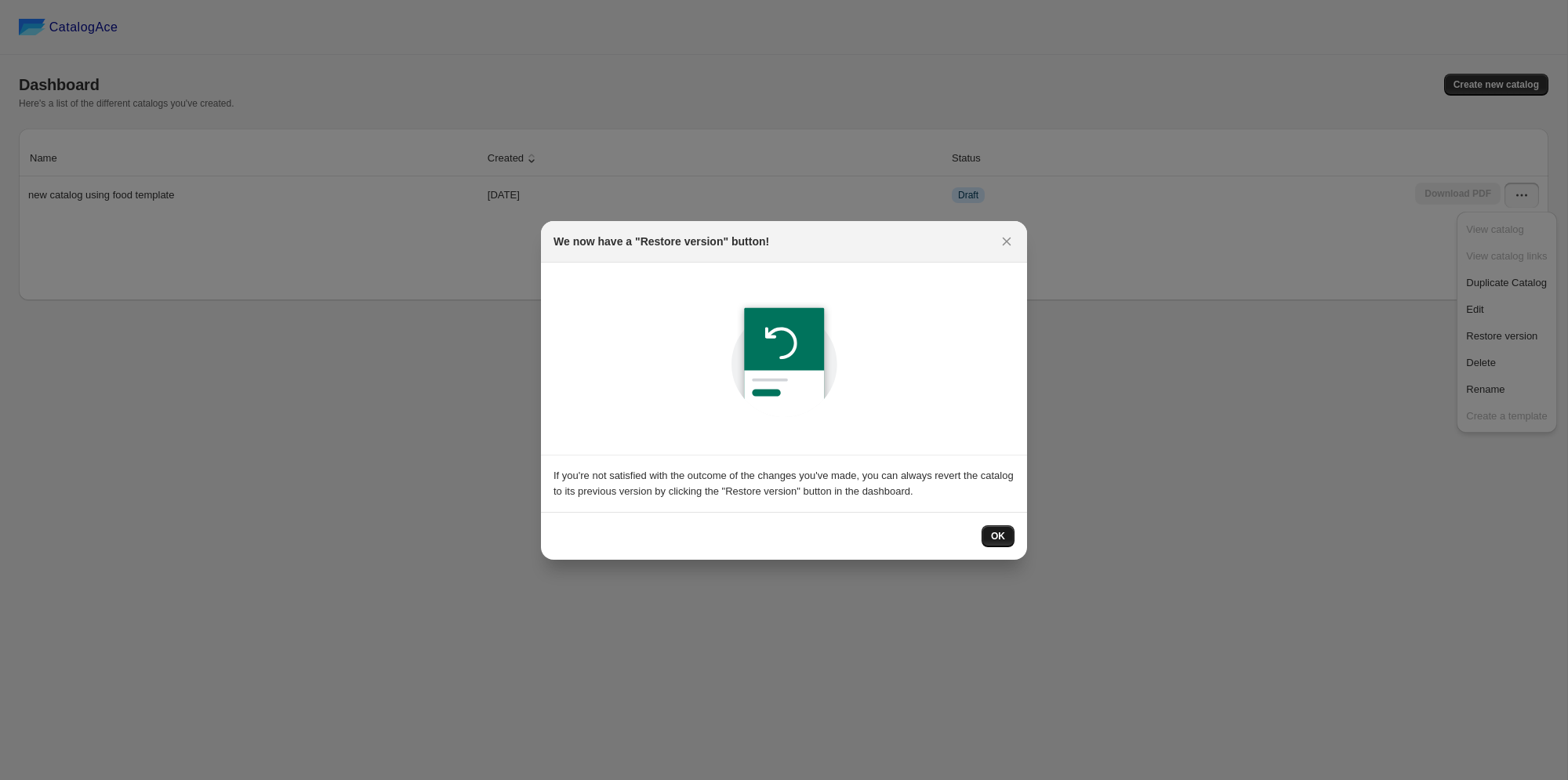
click at [1004, 538] on span "OK" at bounding box center [998, 536] width 14 height 13
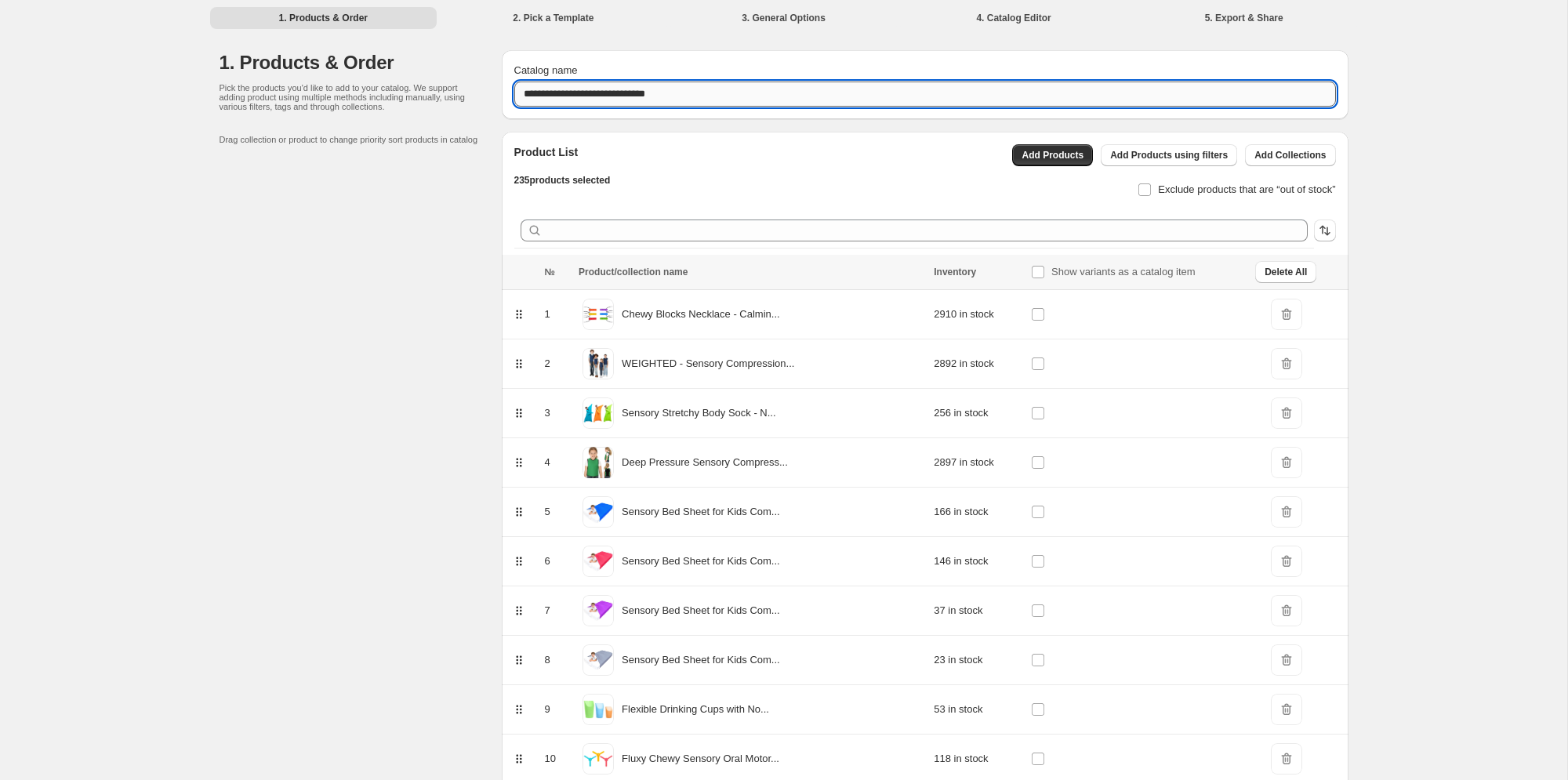
click at [701, 93] on input "**********" at bounding box center [925, 94] width 822 height 25
drag, startPoint x: 690, startPoint y: 93, endPoint x: 500, endPoint y: 92, distance: 190.0
type input "*"
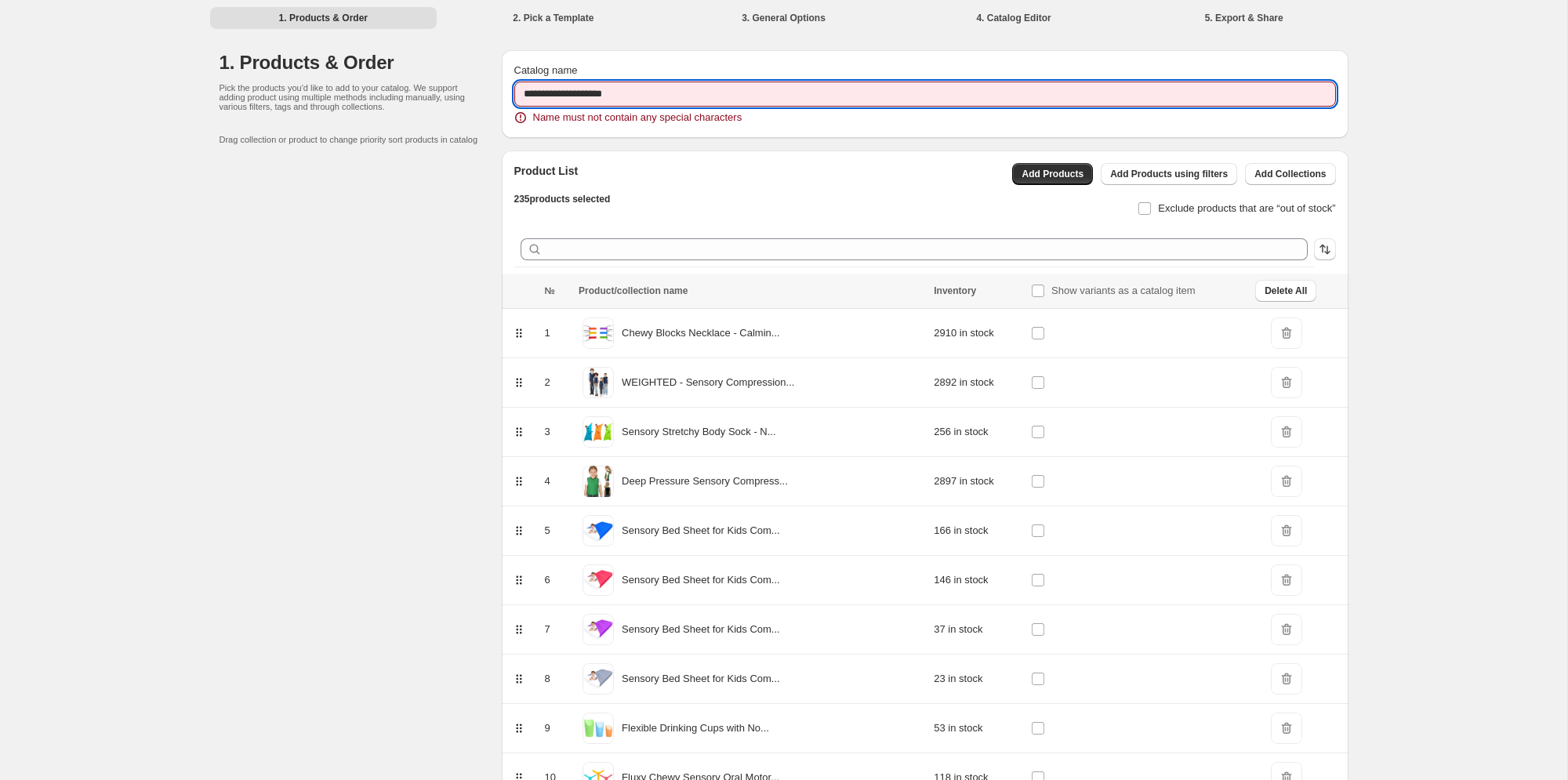
click at [606, 96] on input "**********" at bounding box center [925, 94] width 822 height 25
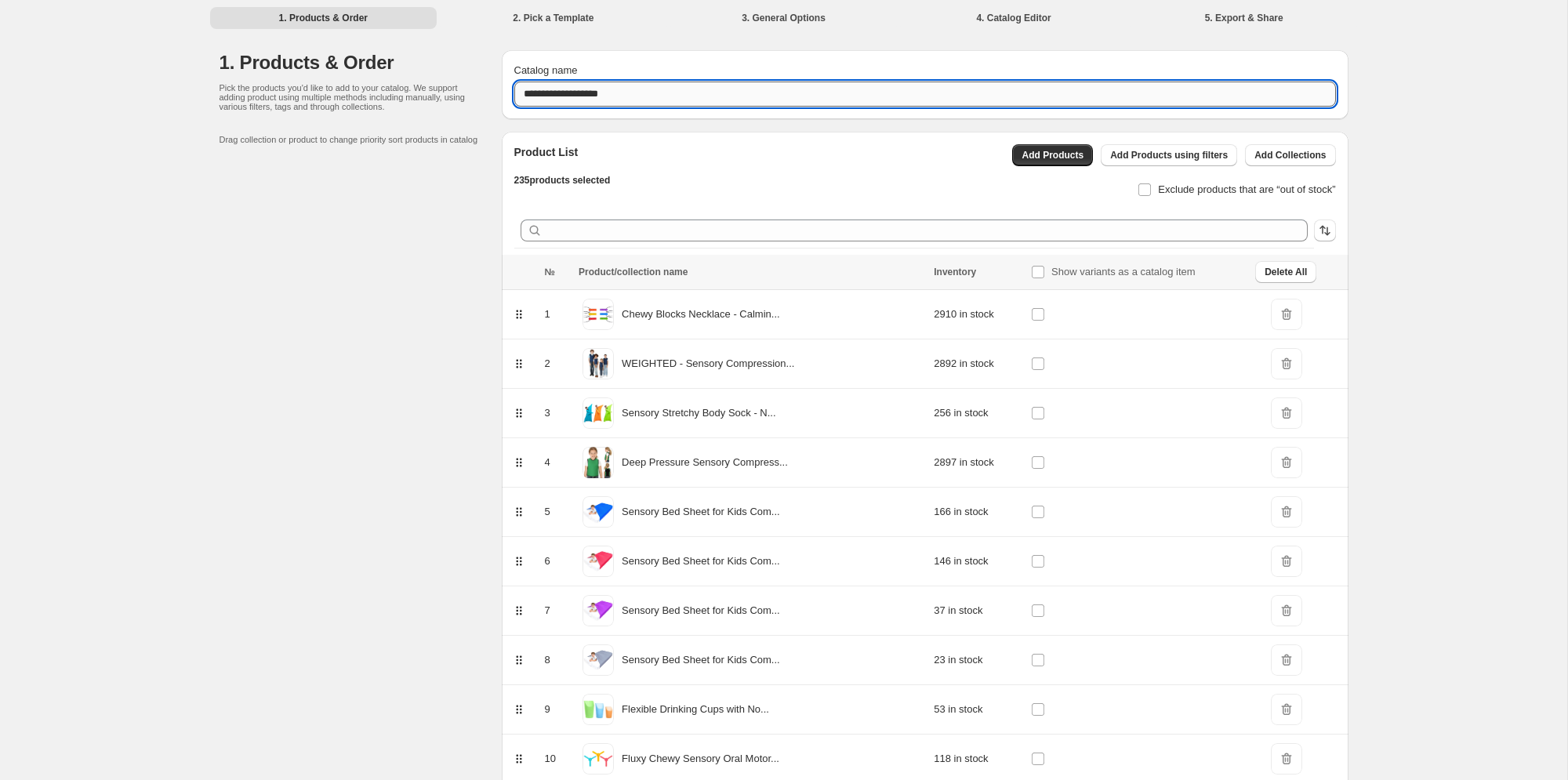
click at [714, 93] on input "**********" at bounding box center [925, 94] width 822 height 25
type input "**********"
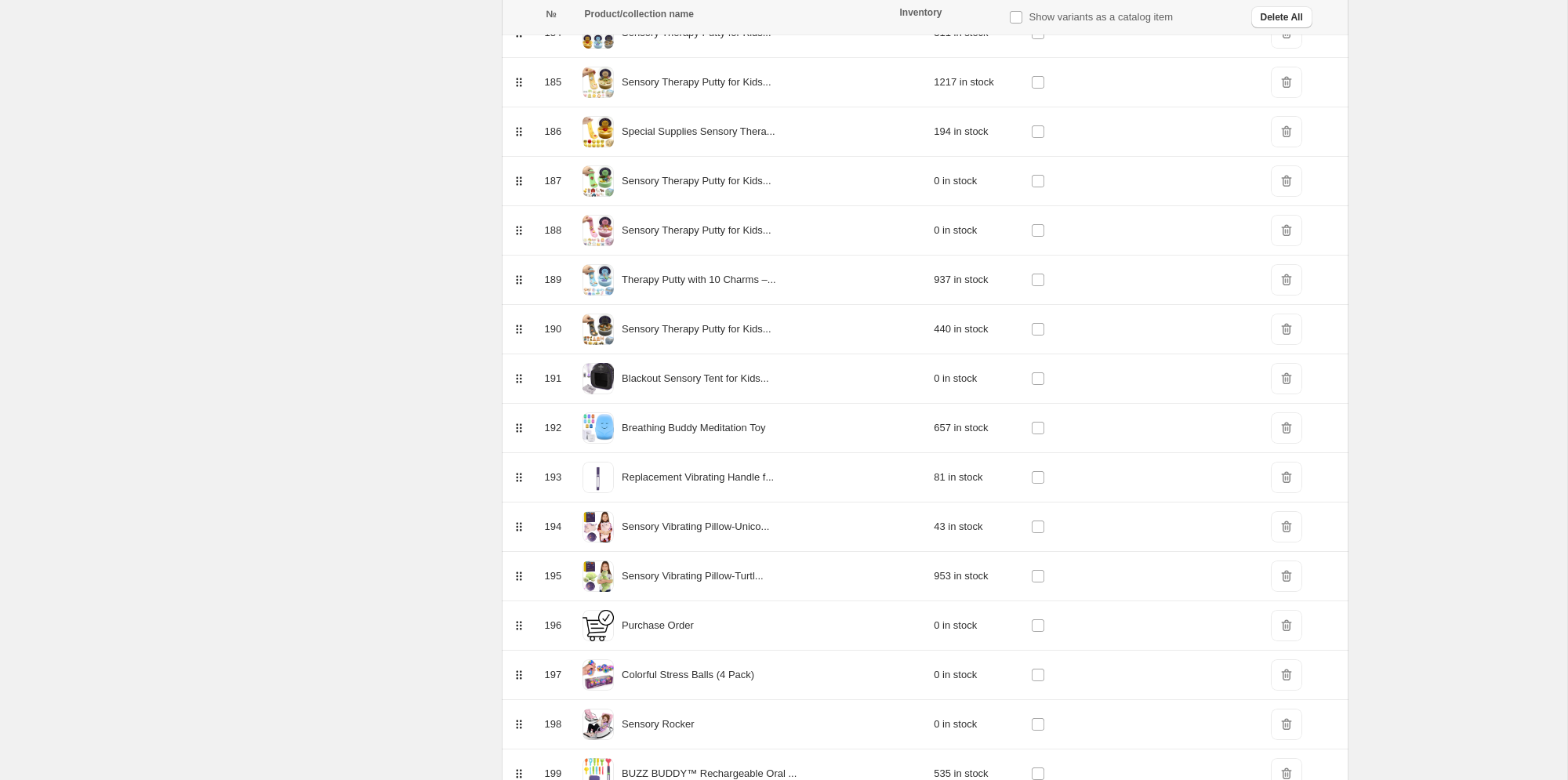
scroll to position [10853, 0]
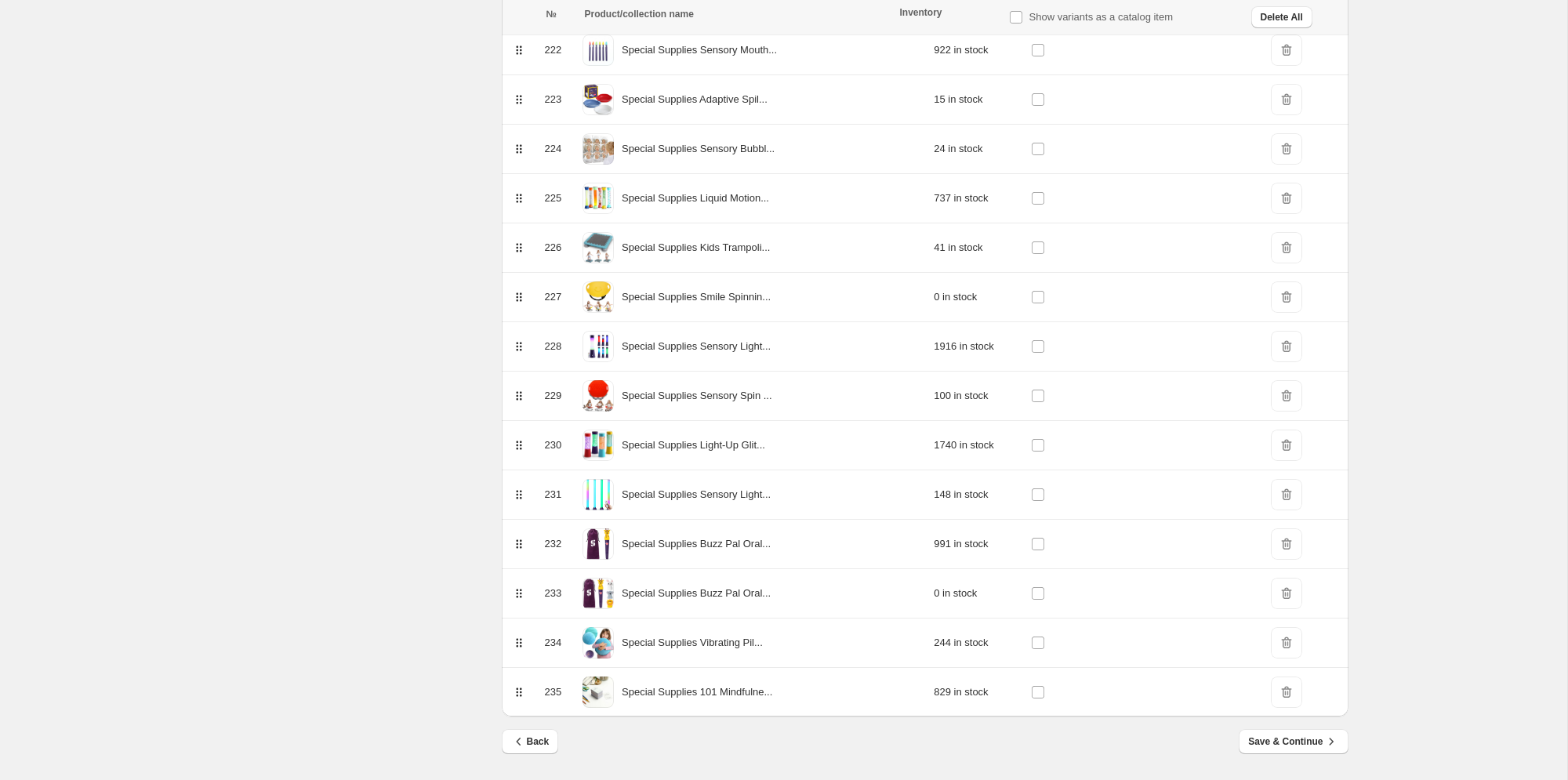
click at [1292, 745] on span "Save & Continue" at bounding box center [1293, 742] width 90 height 16
click at [1276, 740] on span "Save & Continue" at bounding box center [1293, 742] width 90 height 16
click at [1274, 743] on span "Save & Continue" at bounding box center [1293, 742] width 90 height 16
click at [1286, 742] on span "Save & Continue" at bounding box center [1293, 742] width 90 height 16
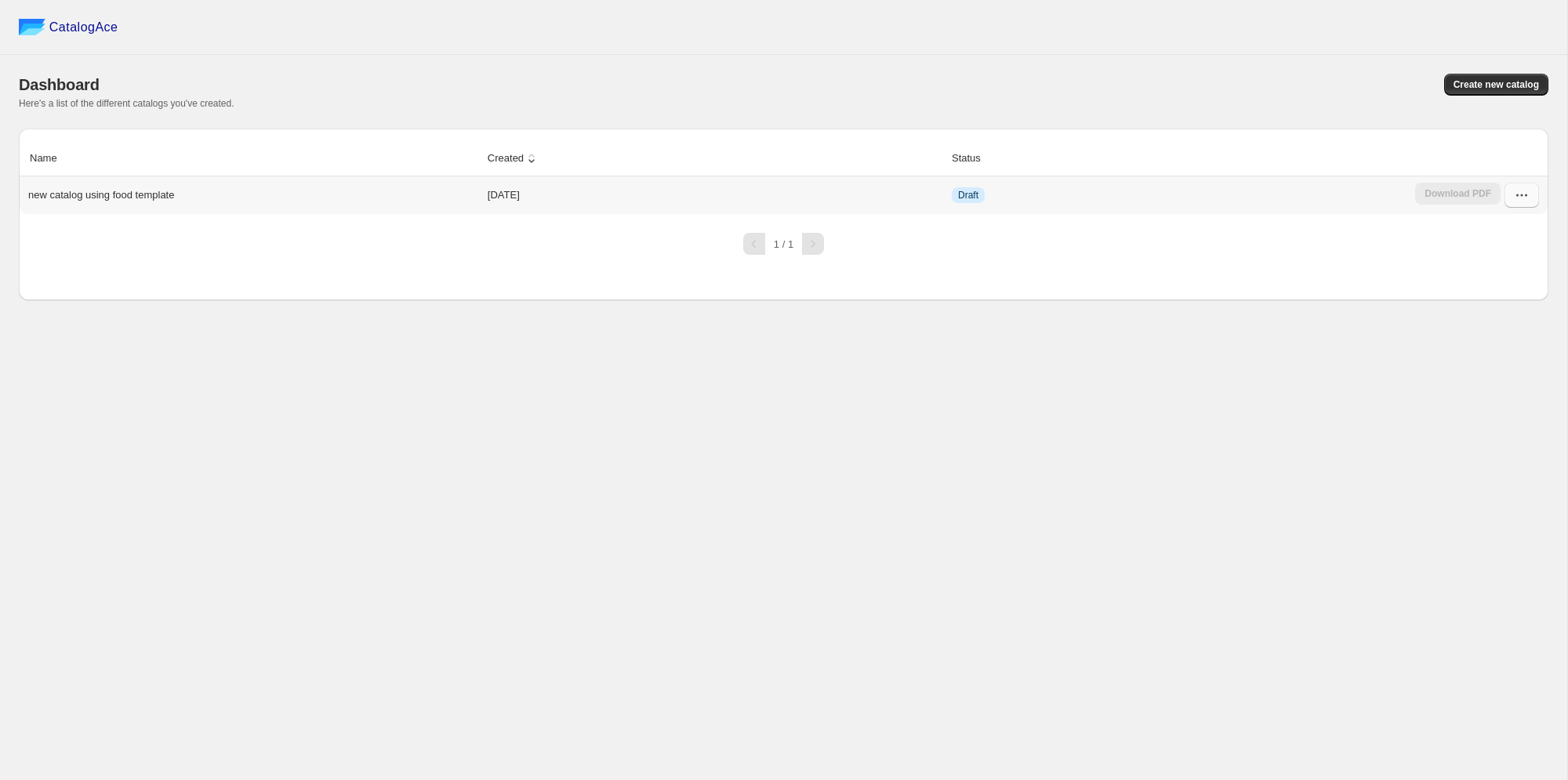
click at [1523, 194] on icon "button" at bounding box center [1521, 195] width 16 height 16
click at [1423, 182] on div "Download PDF" at bounding box center [1458, 195] width 86 height 25
click at [1517, 193] on icon "button" at bounding box center [1521, 195] width 16 height 16
click at [1520, 279] on span "Duplicate Catalog" at bounding box center [1506, 282] width 81 height 12
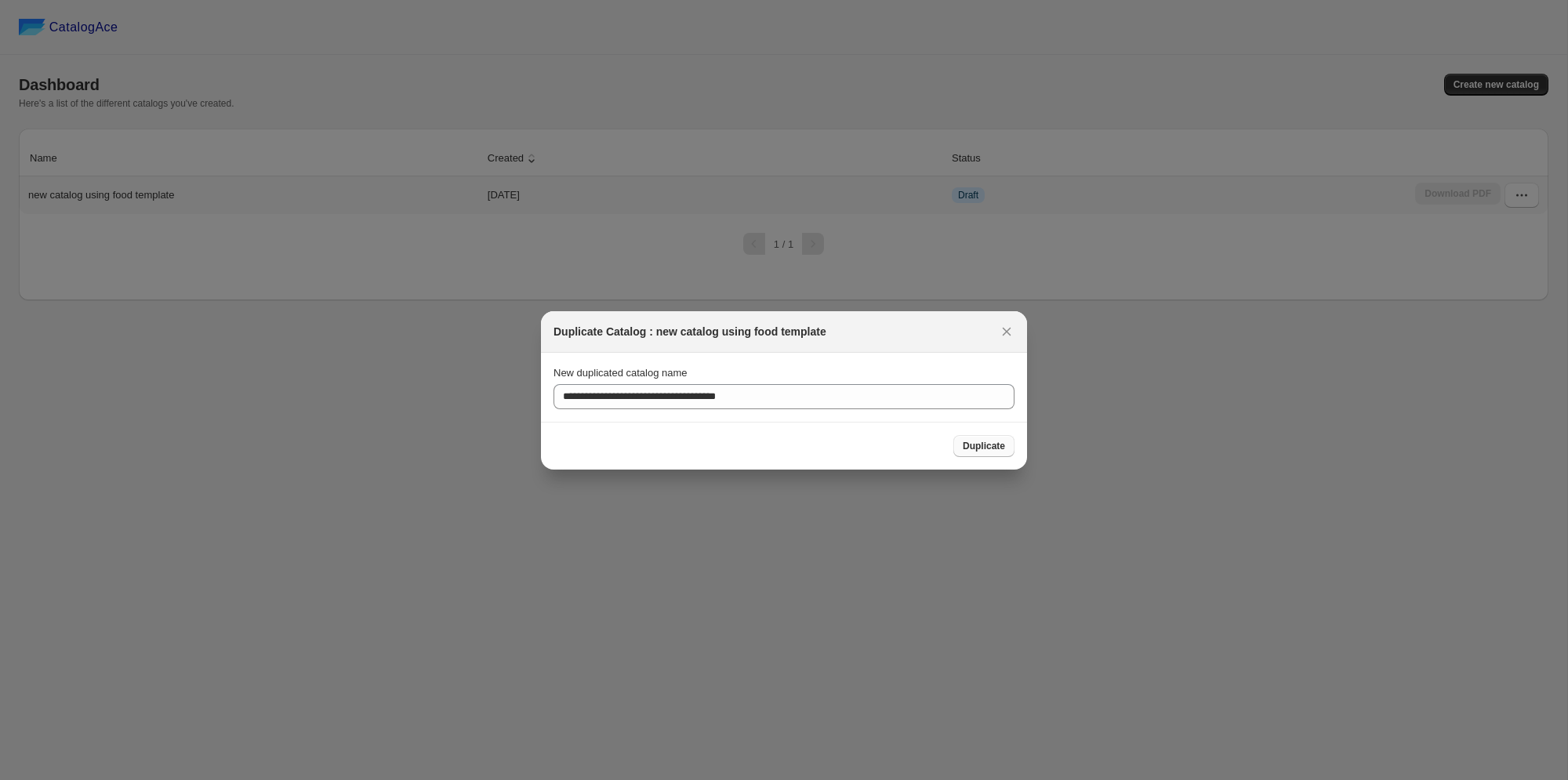
click at [972, 447] on span "Duplicate" at bounding box center [983, 446] width 42 height 13
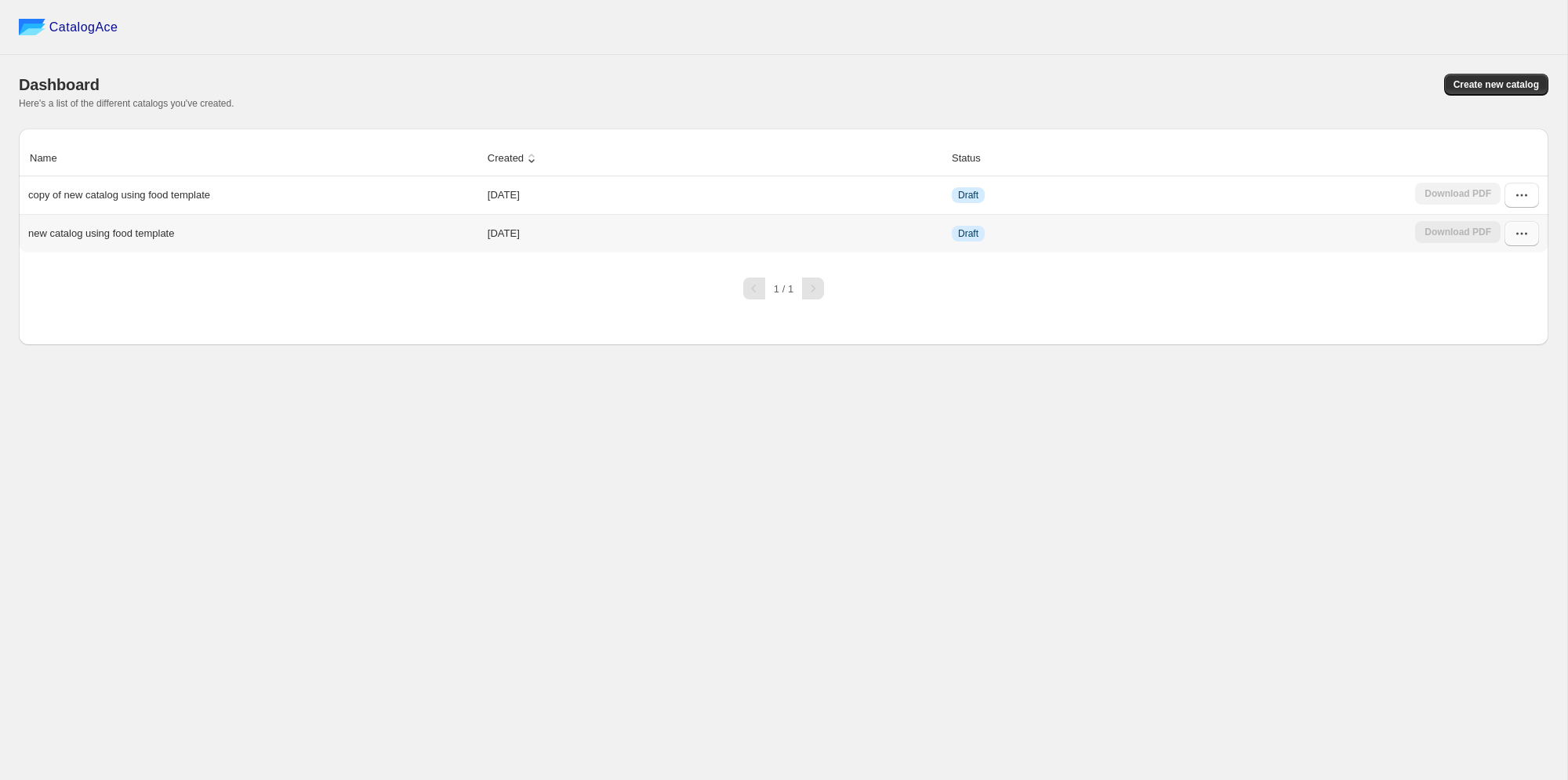
click at [1527, 231] on icon "button" at bounding box center [1521, 233] width 16 height 16
click at [1483, 377] on span "Restore version" at bounding box center [1502, 374] width 72 height 12
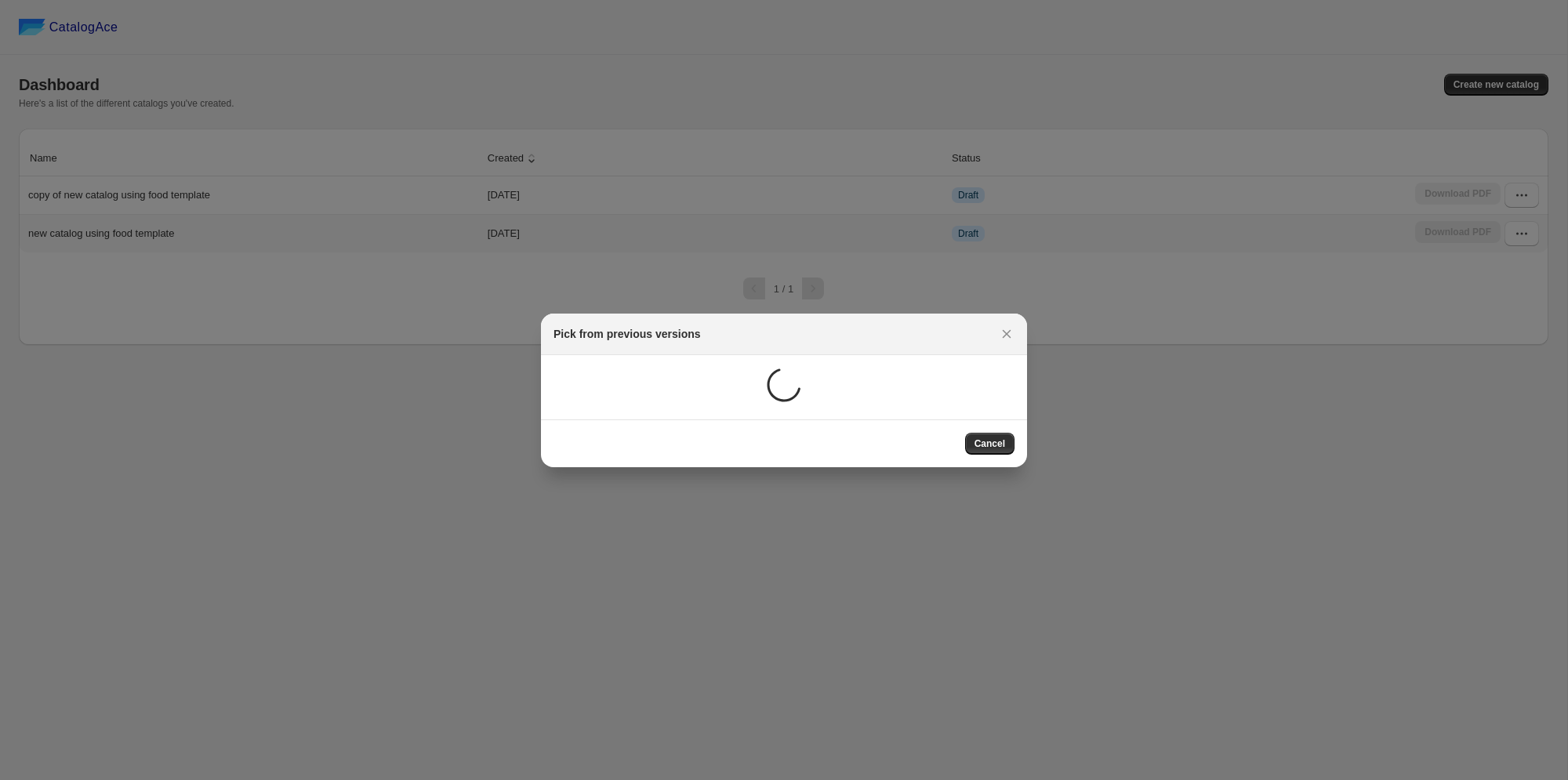
click at [981, 440] on span "Cancel" at bounding box center [989, 444] width 30 height 13
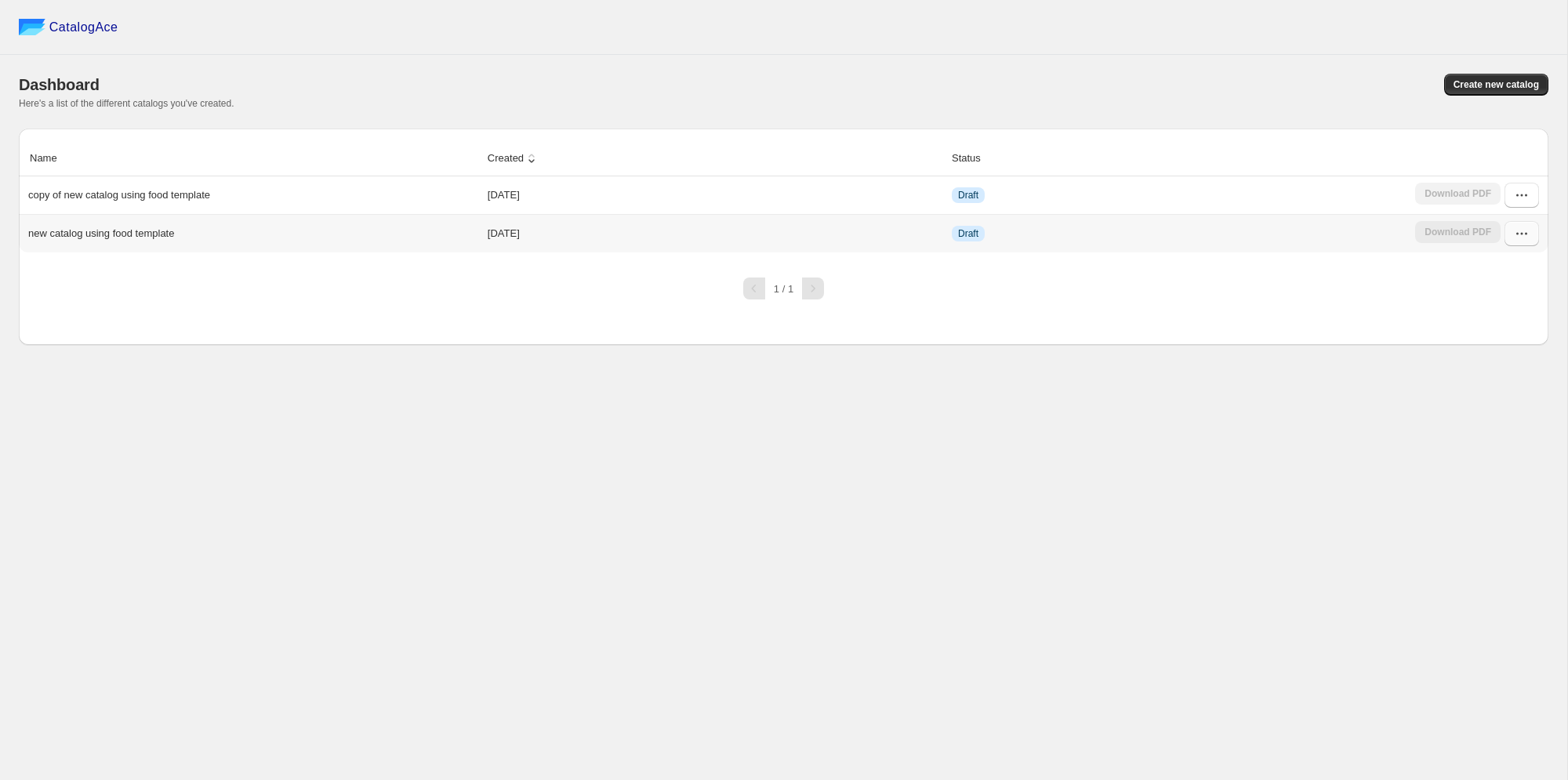
click at [1522, 232] on icon "button" at bounding box center [1521, 233] width 16 height 16
click at [1476, 352] on span "Edit" at bounding box center [1474, 347] width 17 height 12
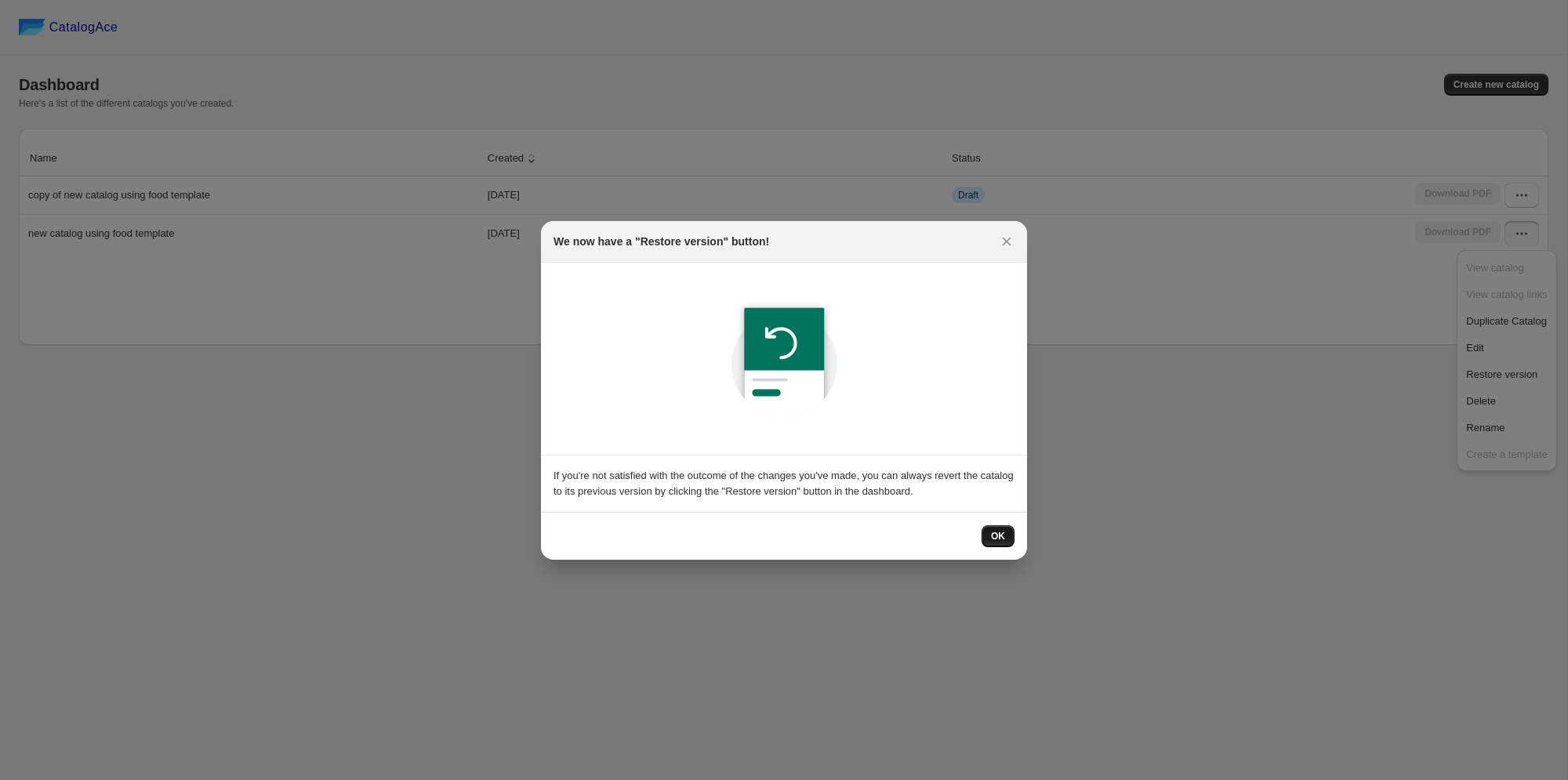
click at [1005, 533] on button "OK" at bounding box center [997, 536] width 33 height 22
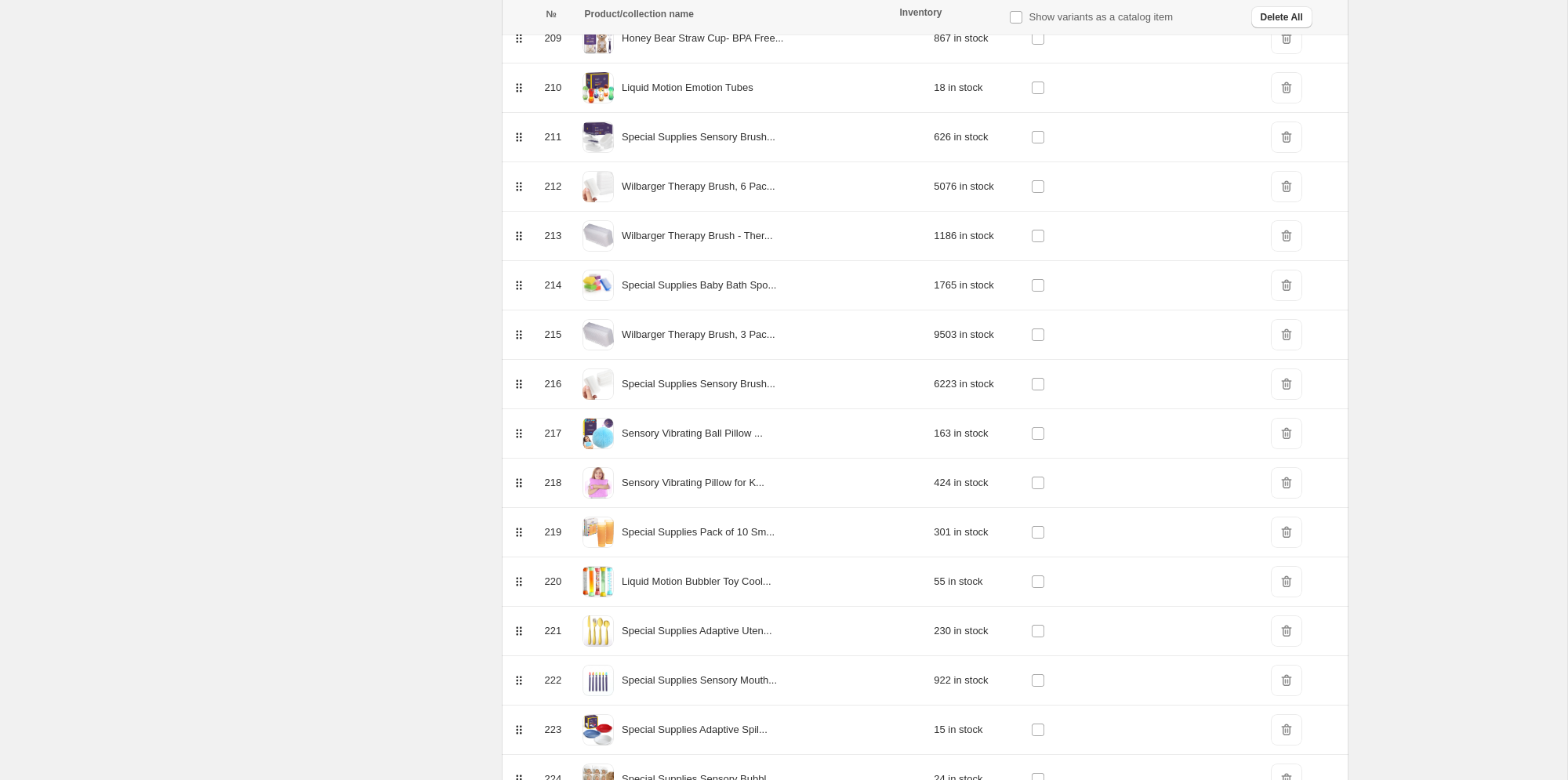
scroll to position [11179, 0]
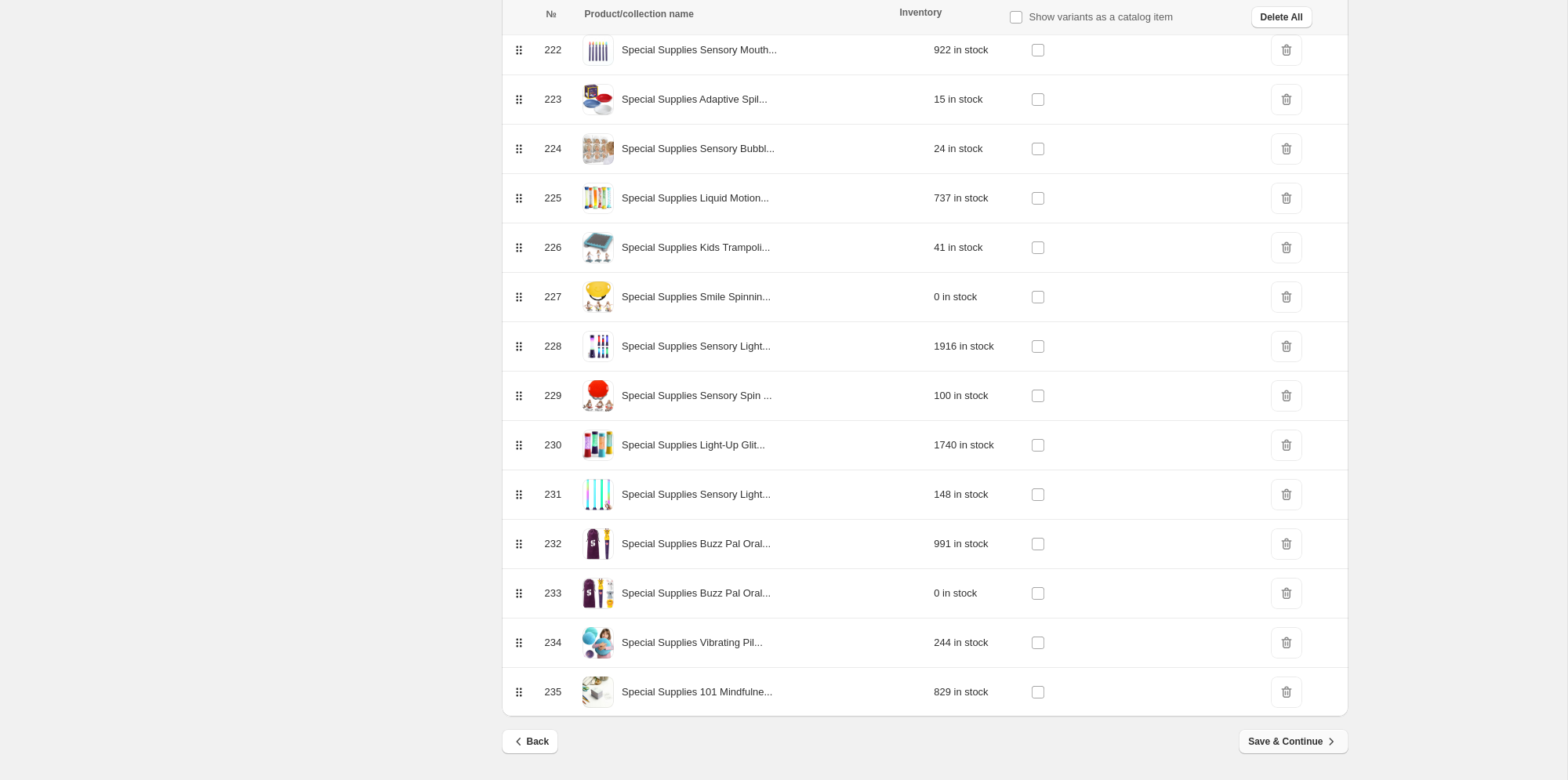
click at [1286, 739] on span "Save & Continue" at bounding box center [1293, 742] width 90 height 16
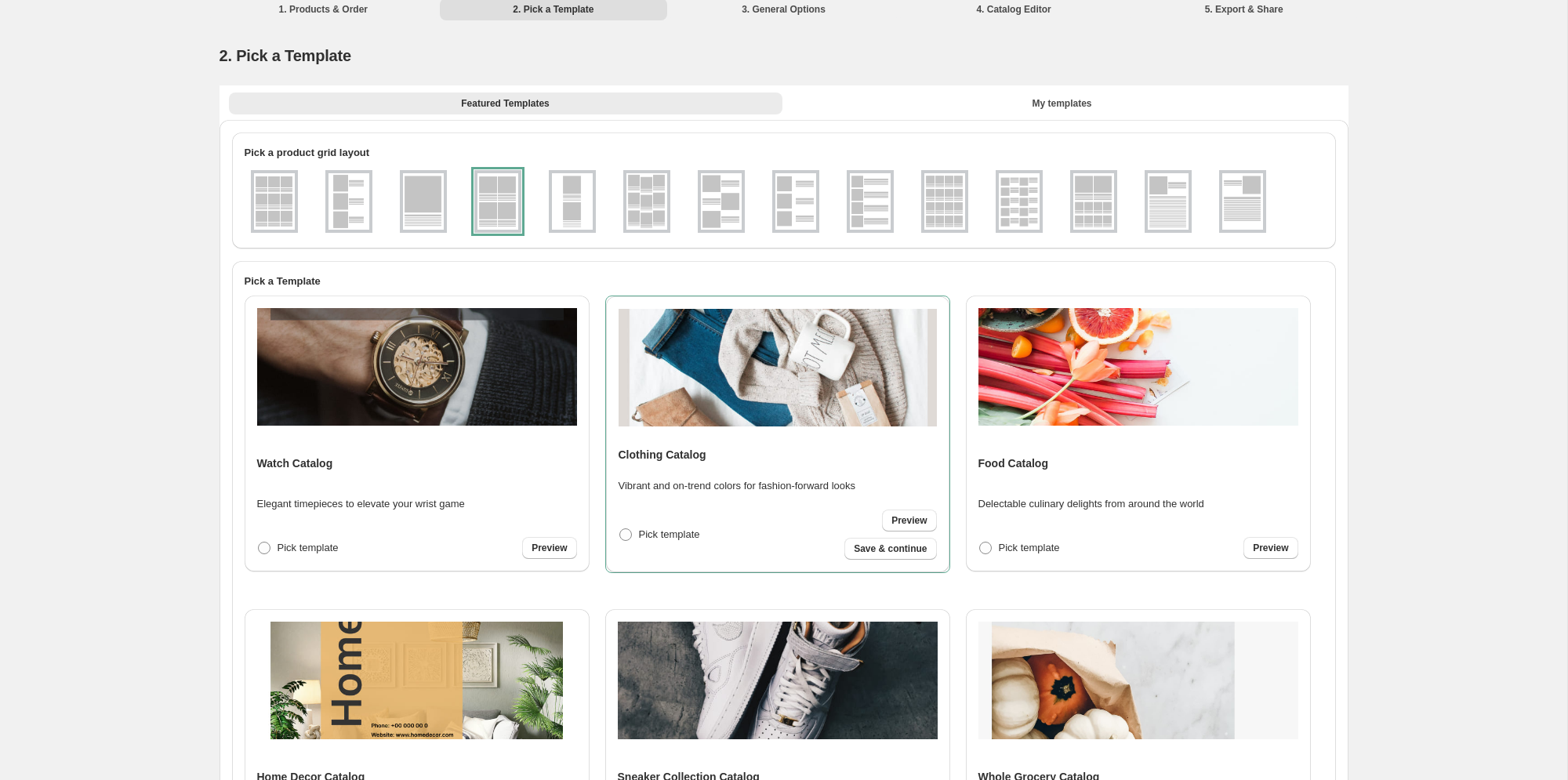
scroll to position [0, 0]
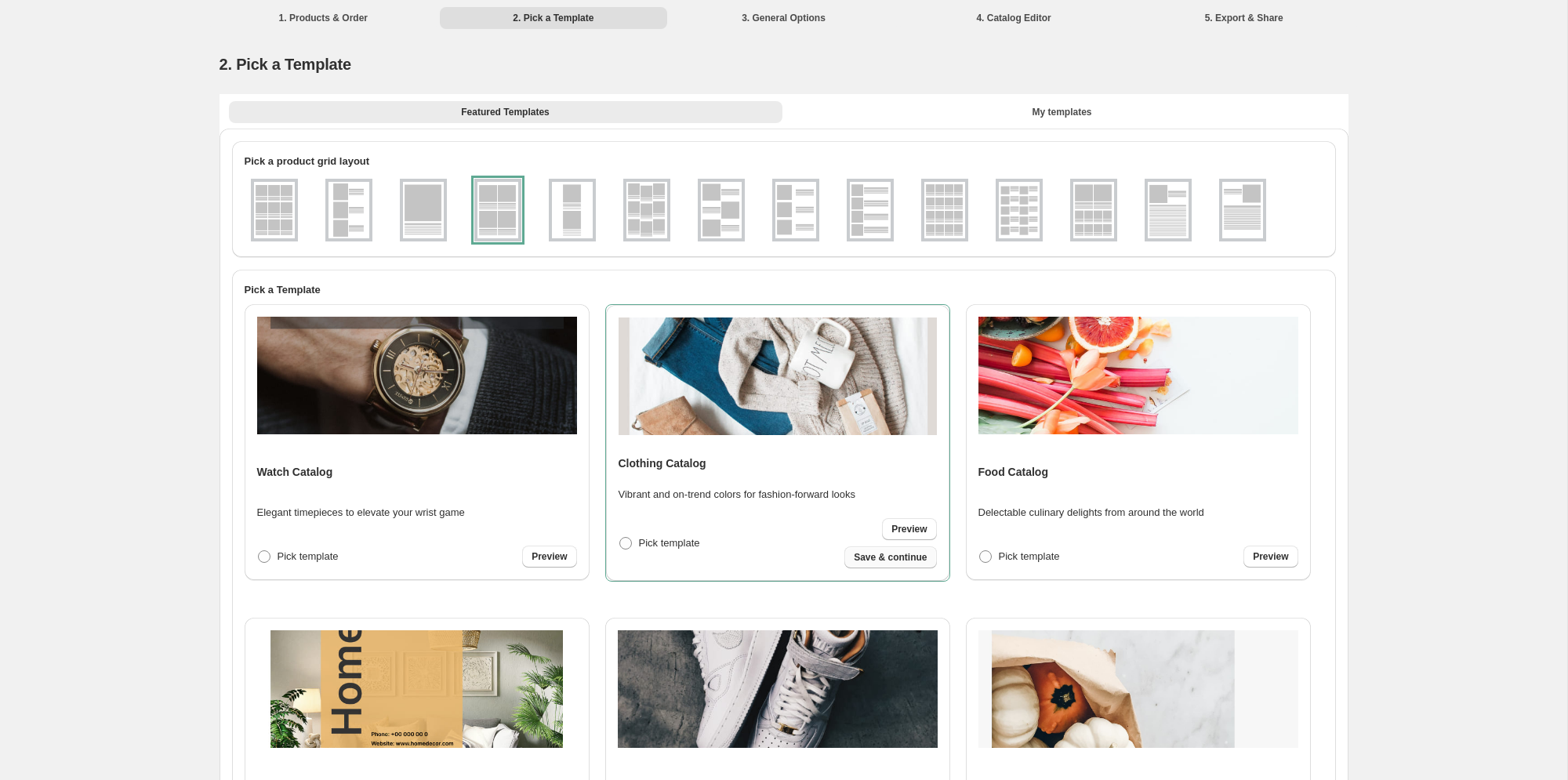
click at [903, 560] on span "Save & continue" at bounding box center [890, 557] width 73 height 13
select select "****"
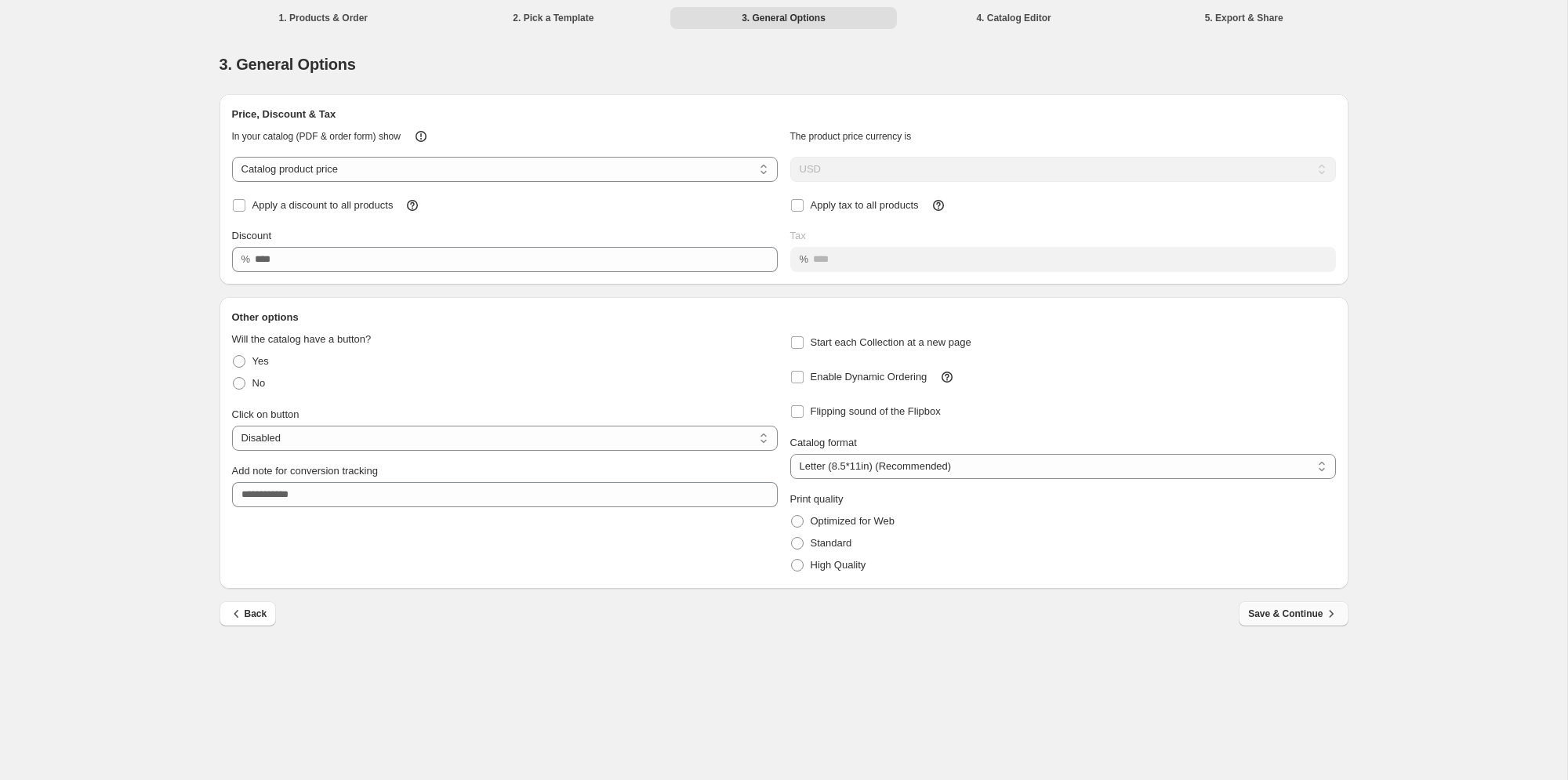
click at [1267, 611] on span "Save & Continue" at bounding box center [1293, 614] width 90 height 16
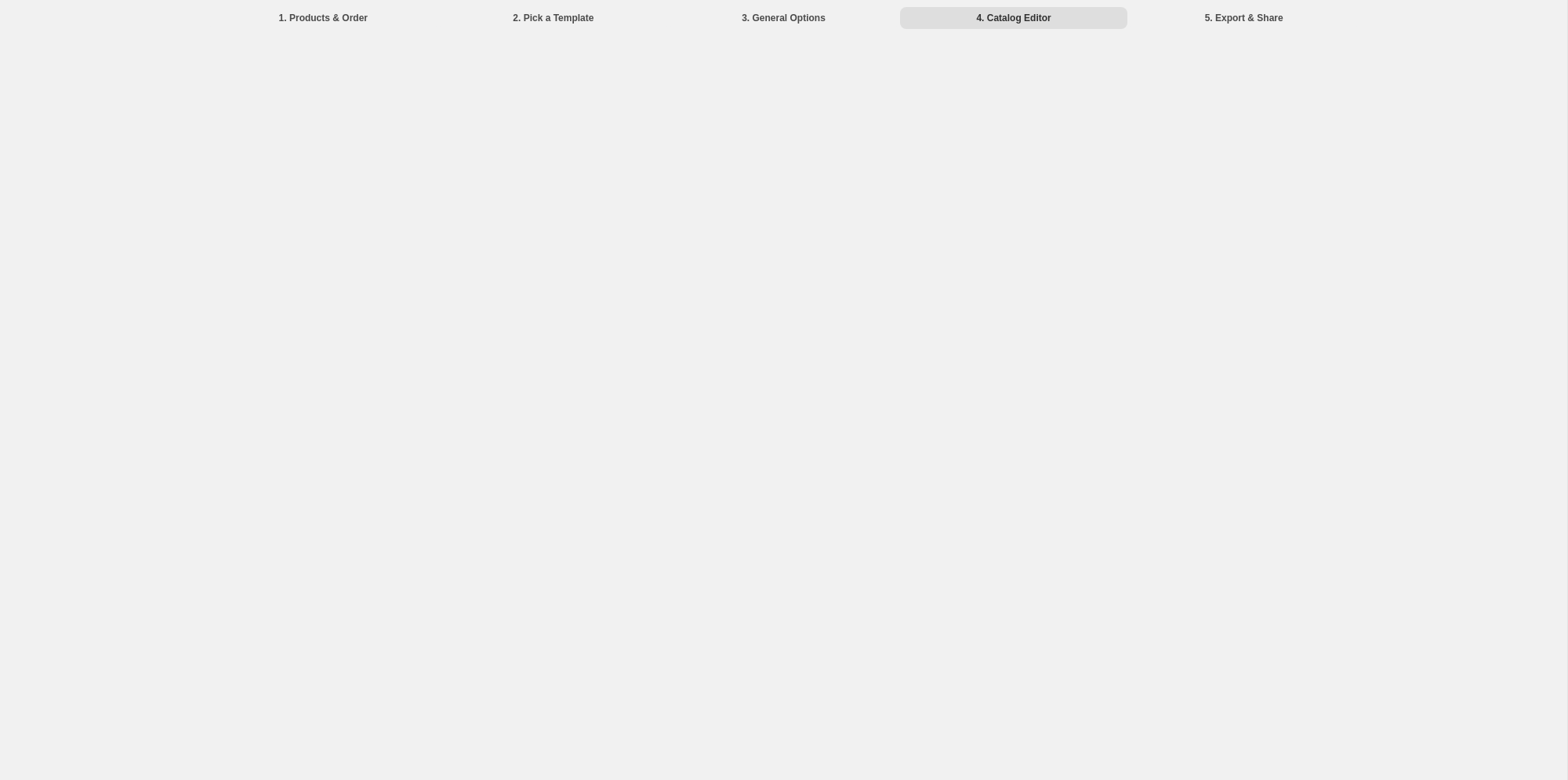
click at [1046, 184] on div "1. Products & Order 2. Pick a Template 3. General Options 4. Catalog Editor 5. …" at bounding box center [784, 390] width 1567 height 780
